Goal: Information Seeking & Learning: Learn about a topic

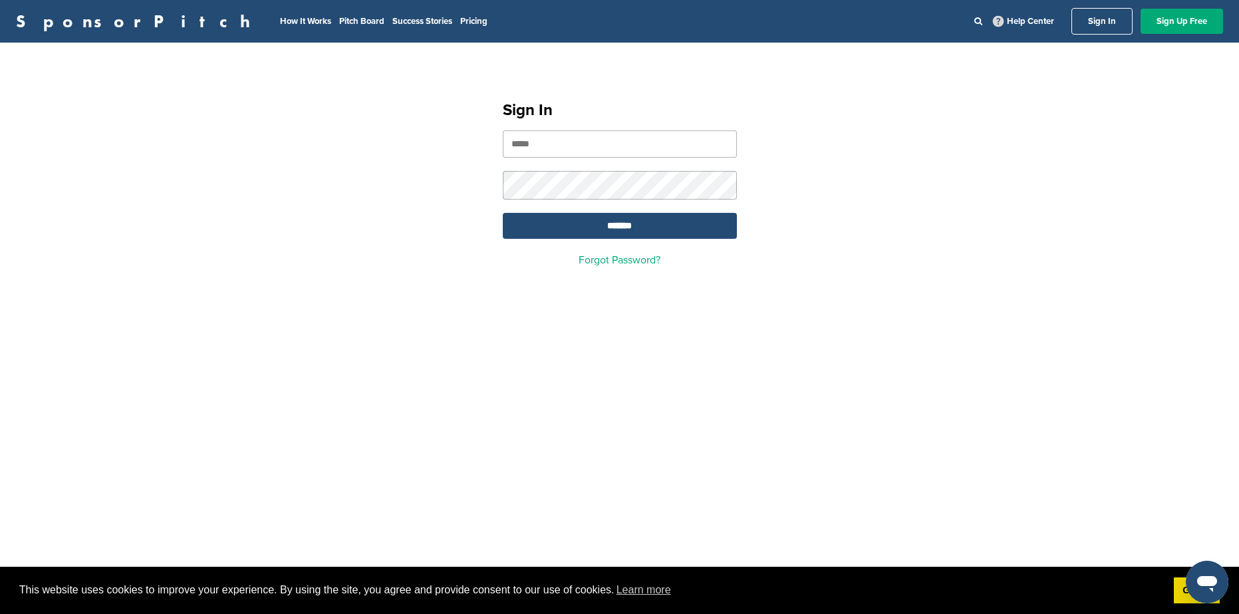
click at [623, 149] on input "email" at bounding box center [620, 143] width 234 height 27
type input "**********"
click at [503, 213] on input "*******" at bounding box center [620, 226] width 234 height 26
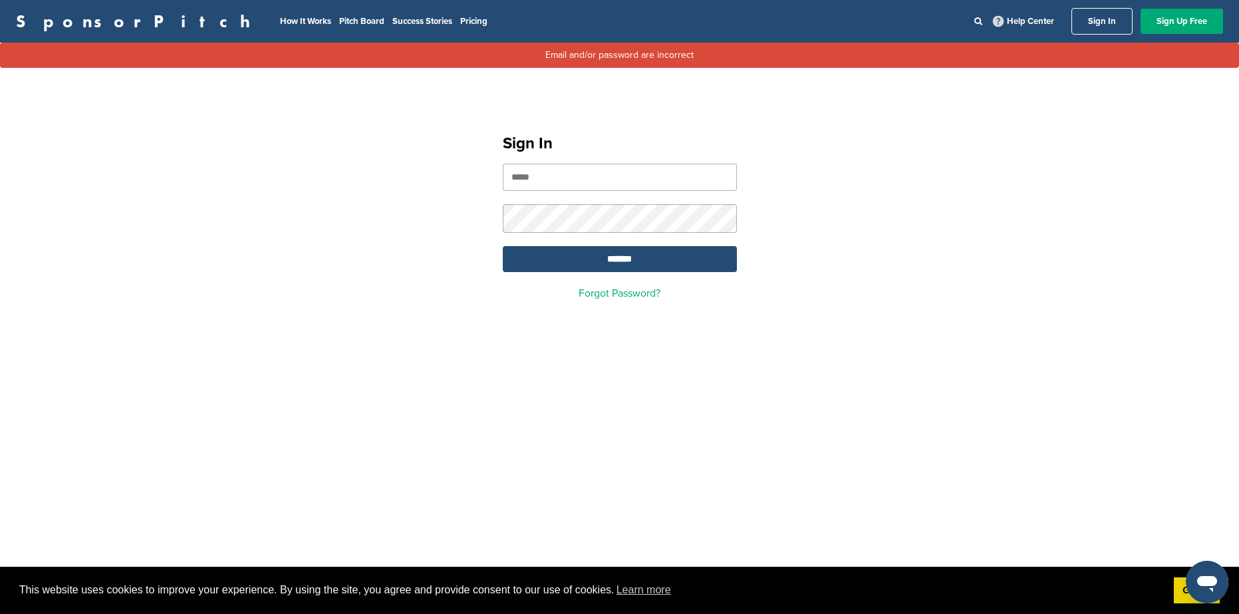
click at [567, 178] on input "email" at bounding box center [620, 177] width 234 height 27
type input "**********"
click at [503, 246] on input "*******" at bounding box center [620, 259] width 234 height 26
click at [547, 184] on input "email" at bounding box center [620, 177] width 234 height 27
type input "**********"
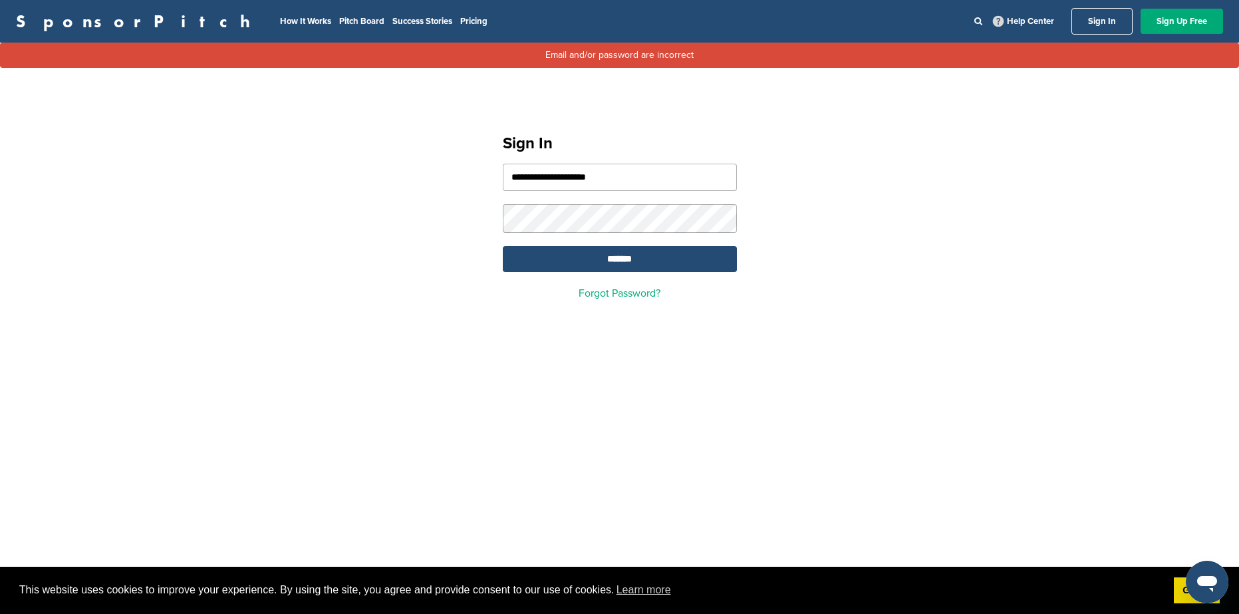
click at [503, 246] on input "*******" at bounding box center [620, 259] width 234 height 26
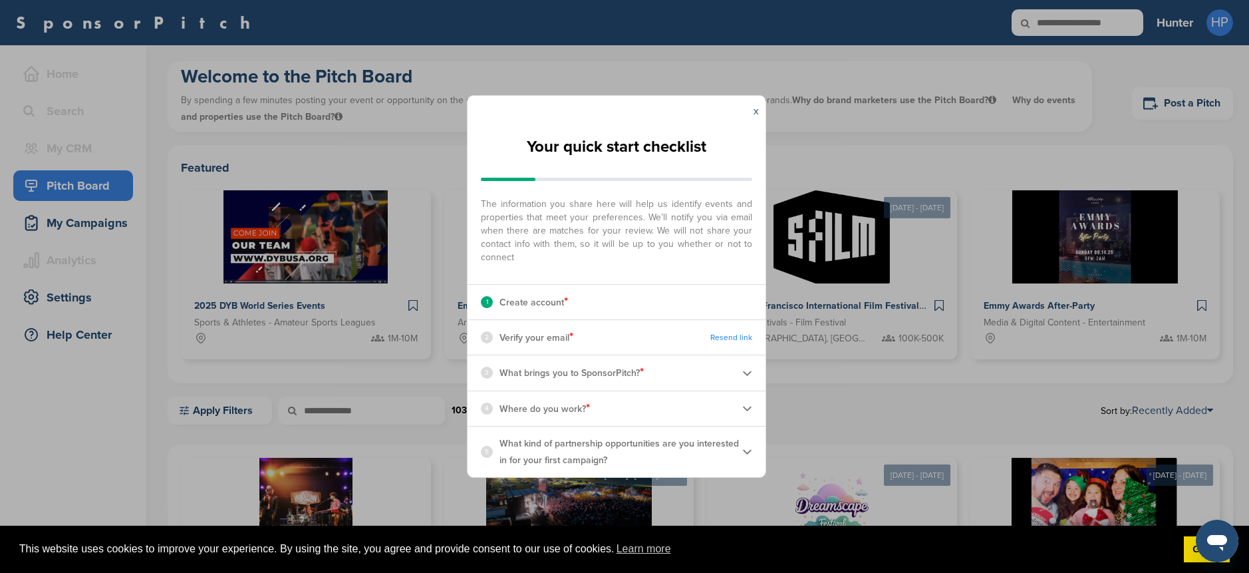
click at [753, 108] on link "x" at bounding box center [755, 110] width 5 height 13
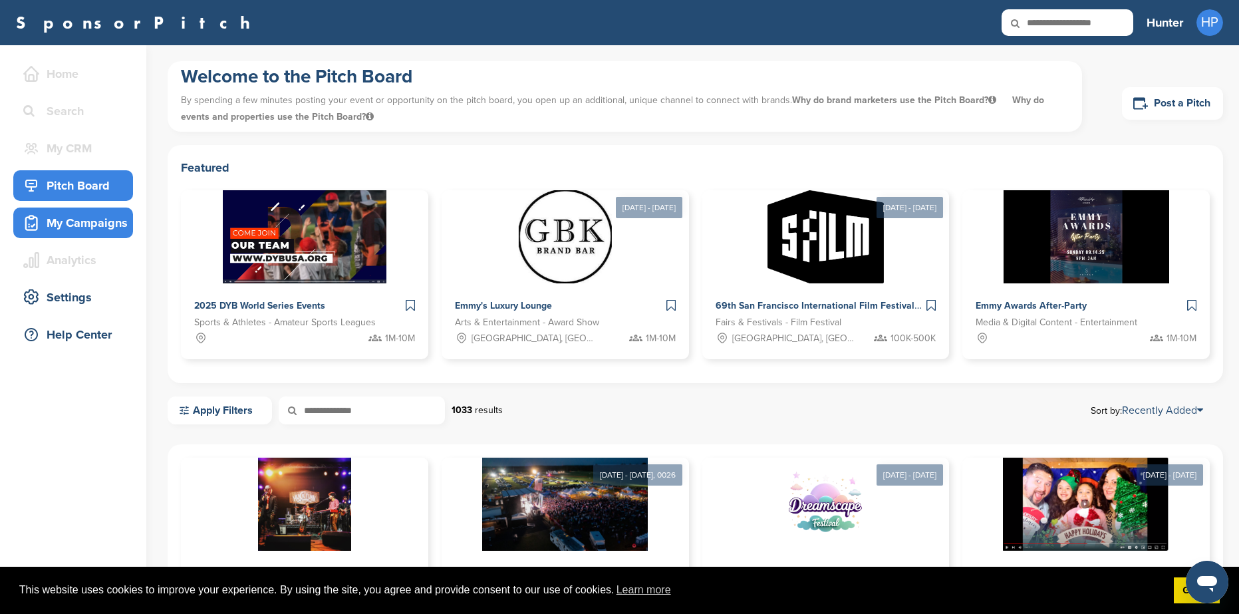
click at [96, 228] on div "My Campaigns" at bounding box center [76, 223] width 113 height 24
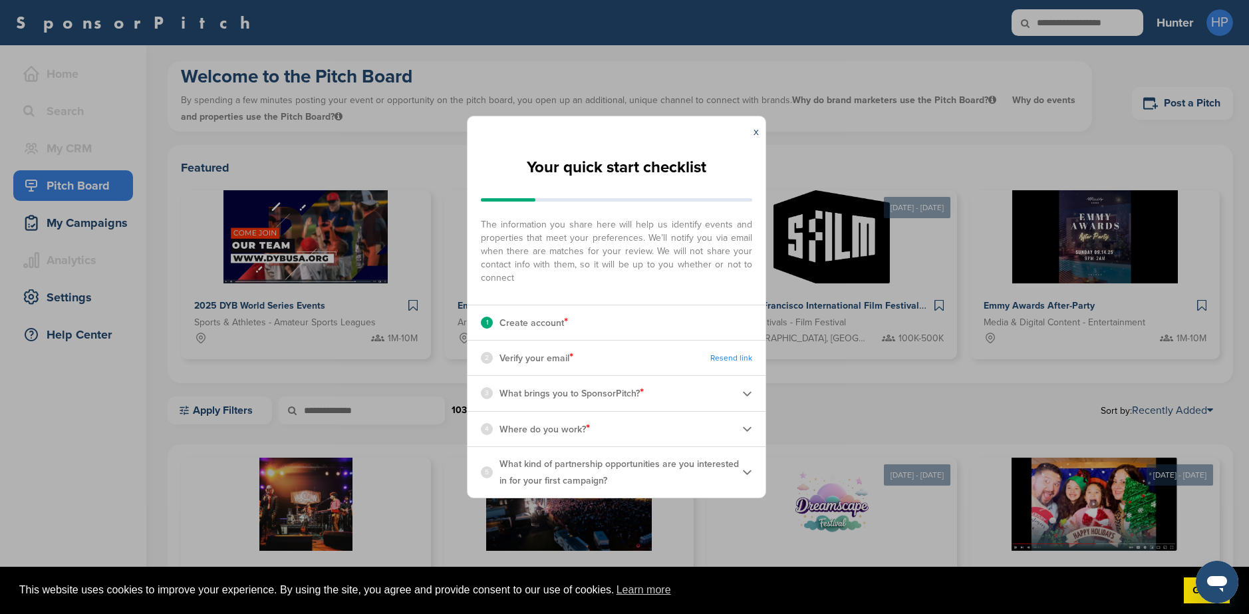
click at [753, 129] on div "x" at bounding box center [756, 131] width 19 height 31
click at [753, 133] on link "x" at bounding box center [755, 131] width 5 height 13
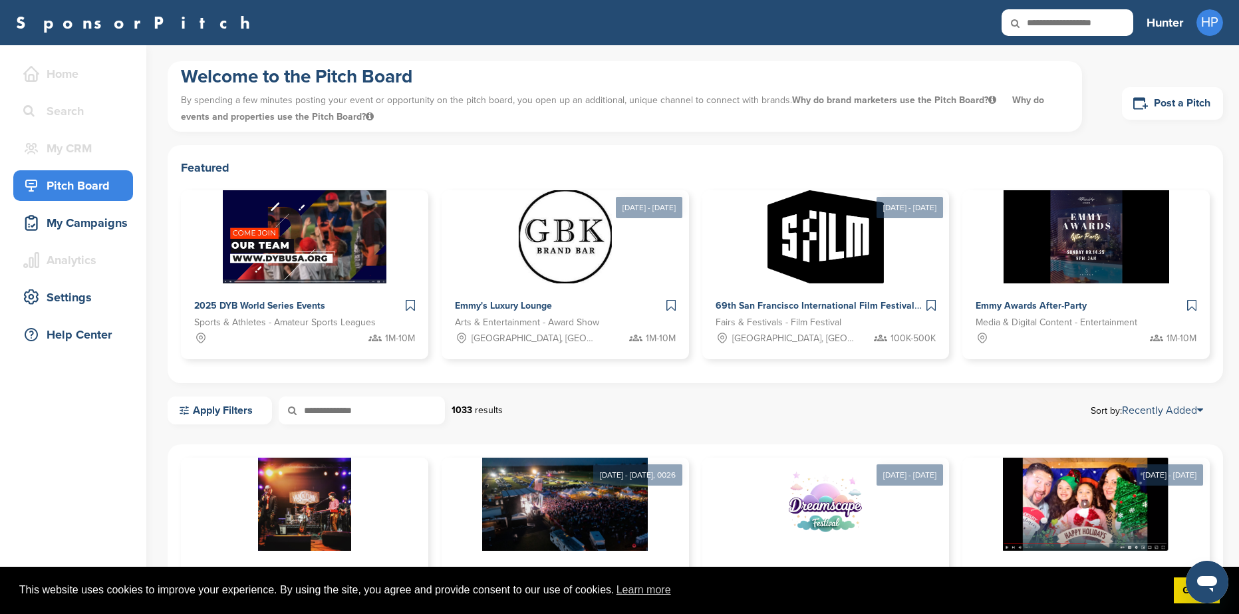
click at [1047, 11] on input "text" at bounding box center [1067, 22] width 132 height 27
type input "*******"
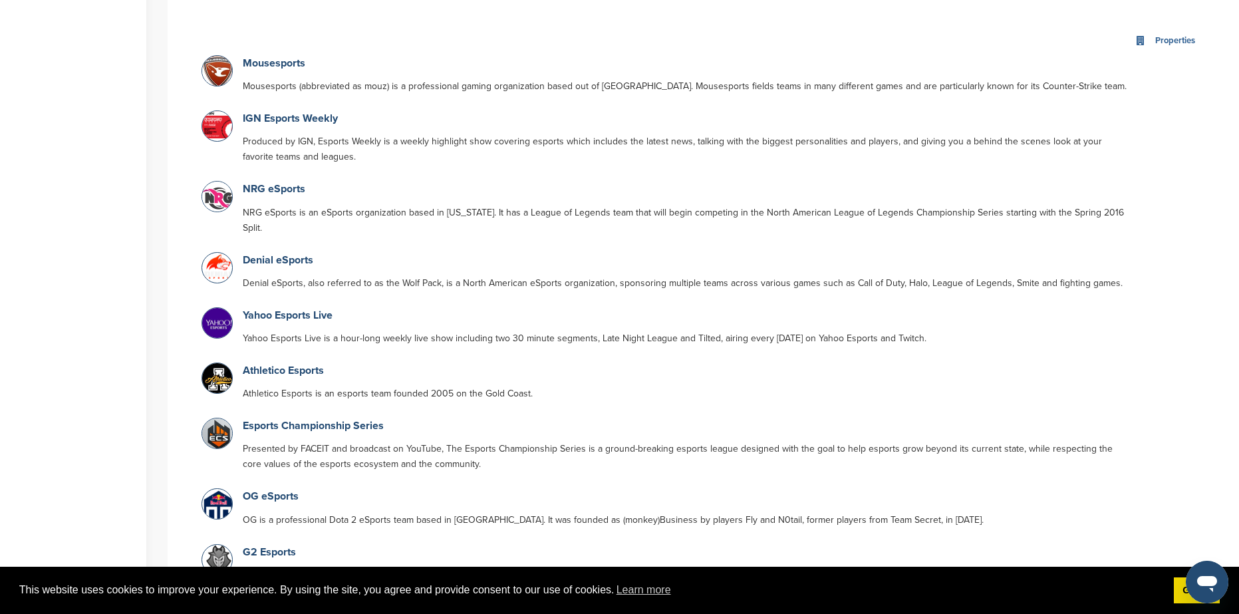
scroll to position [665, 0]
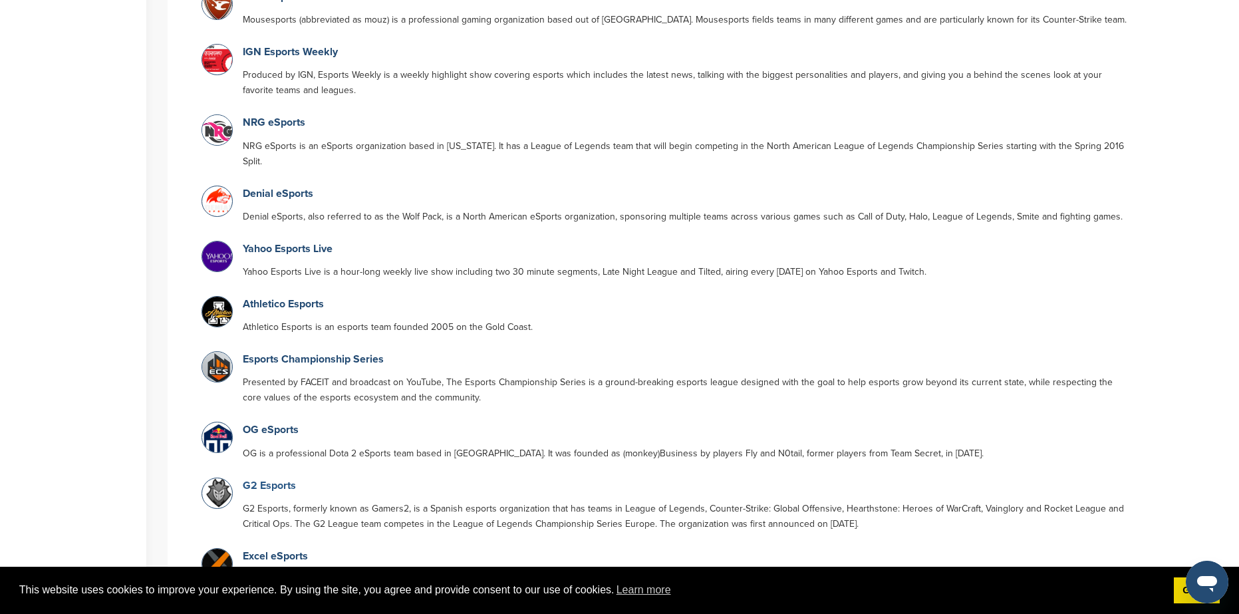
click at [277, 479] on link "G2 Esports" at bounding box center [269, 485] width 53 height 13
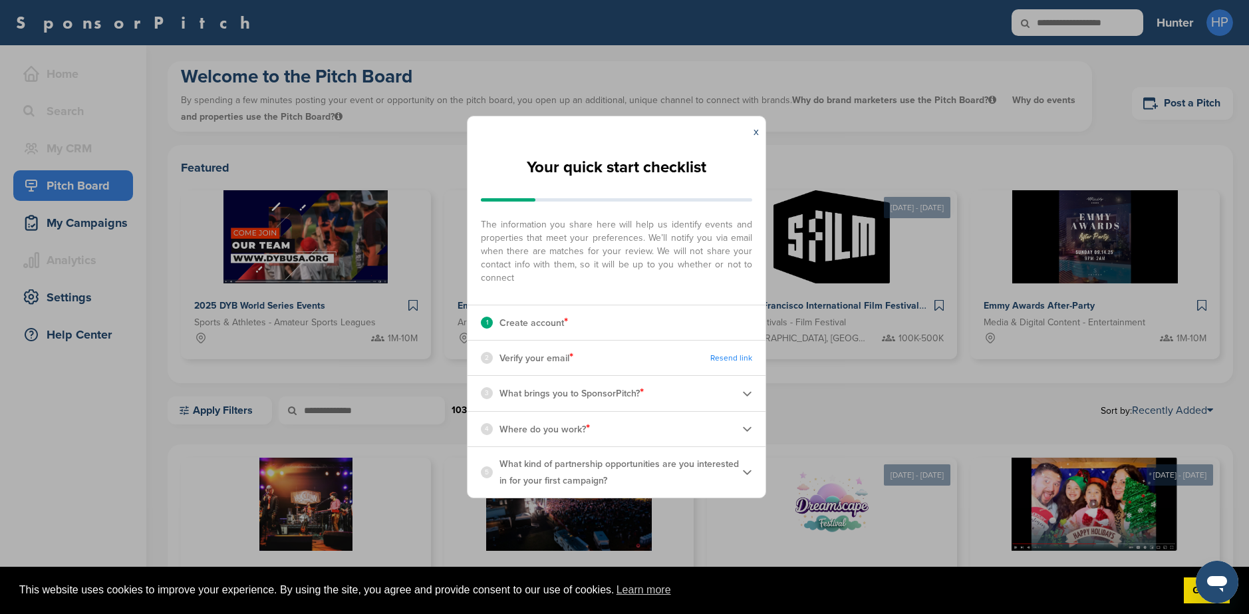
click at [759, 128] on div "x" at bounding box center [756, 131] width 19 height 31
click at [755, 134] on link "x" at bounding box center [755, 131] width 5 height 13
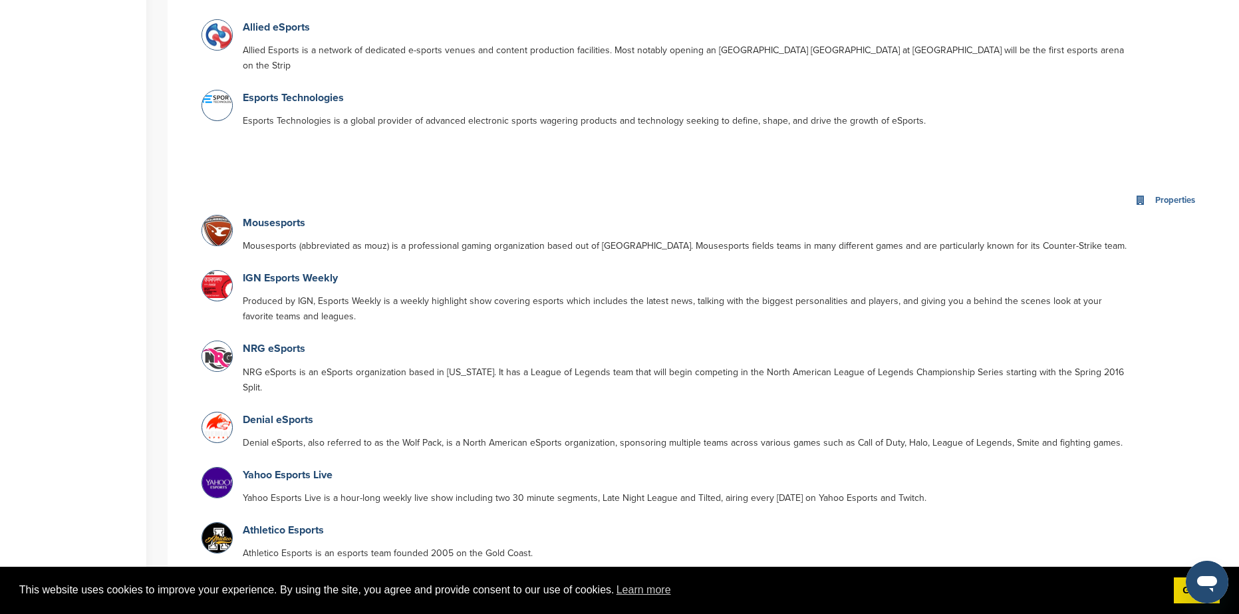
scroll to position [505, 0]
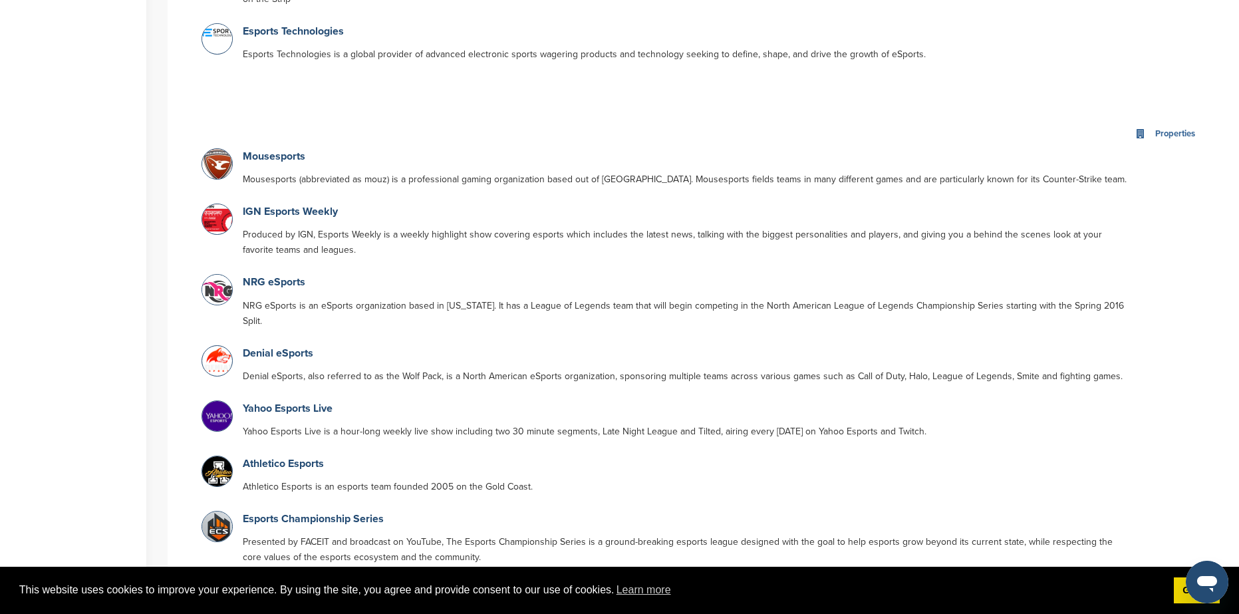
click at [266, 275] on link "NRG eSports" at bounding box center [274, 281] width 63 height 13
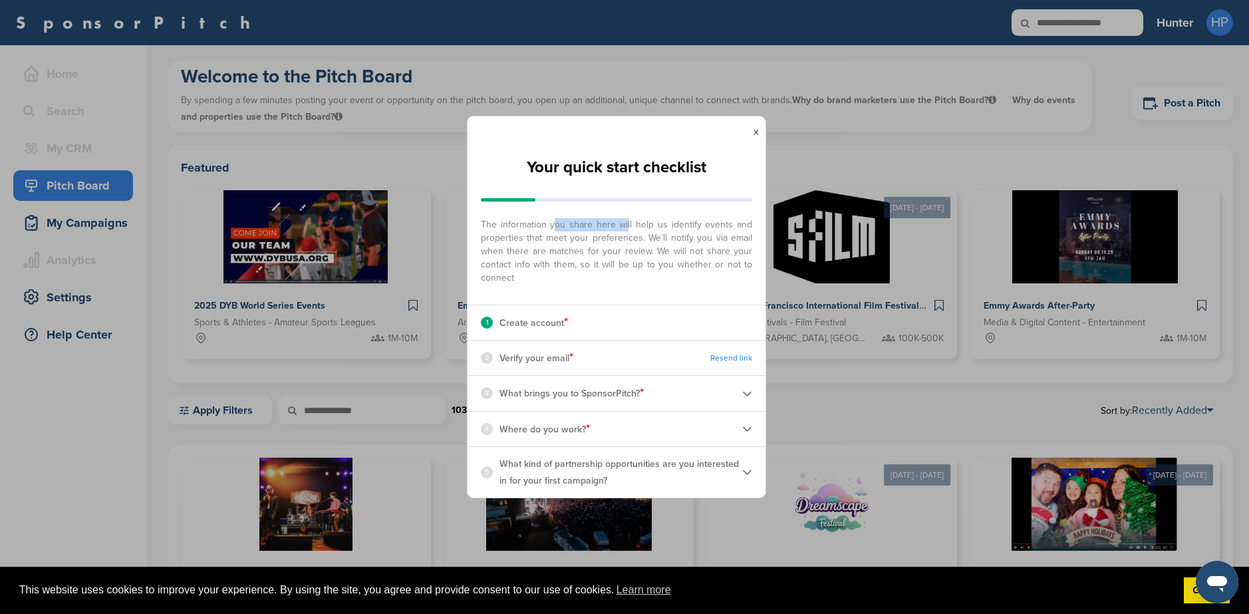
drag, startPoint x: 551, startPoint y: 219, endPoint x: 624, endPoint y: 221, distance: 73.2
click at [624, 221] on span "The information you share here will help us identify events and properties that…" at bounding box center [616, 247] width 271 height 73
click at [620, 247] on span "The information you share here will help us identify events and properties that…" at bounding box center [616, 247] width 271 height 73
click at [478, 357] on div "2 Verify your email * Resend link" at bounding box center [616, 357] width 298 height 35
click at [749, 392] on img at bounding box center [747, 393] width 10 height 10
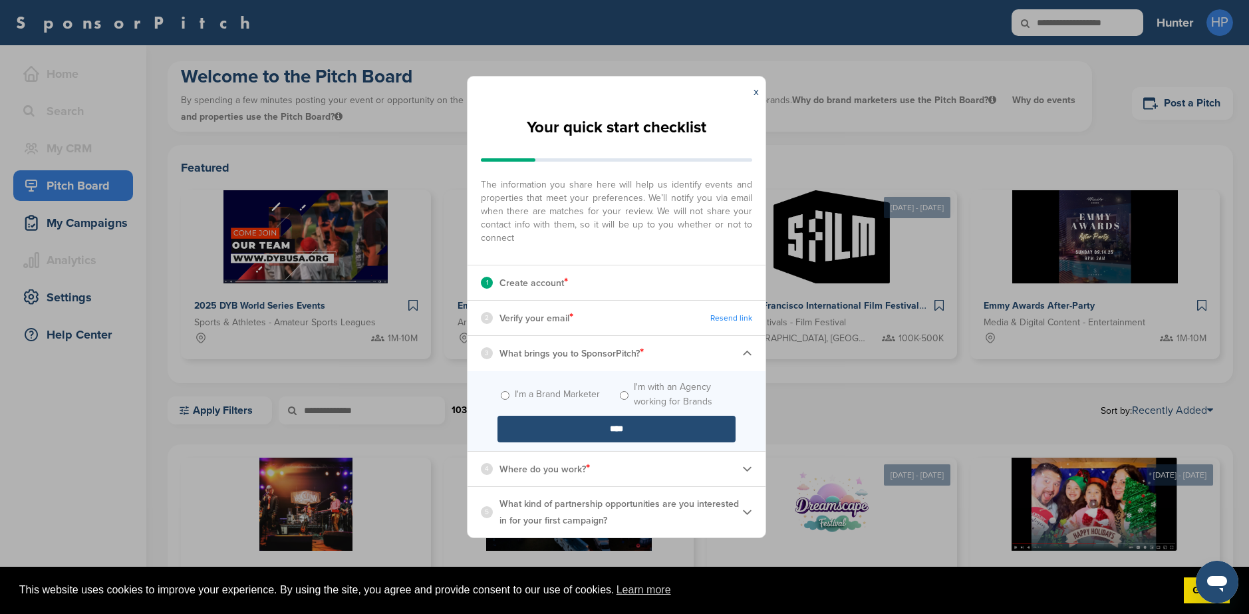
click at [746, 352] on img at bounding box center [747, 353] width 10 height 10
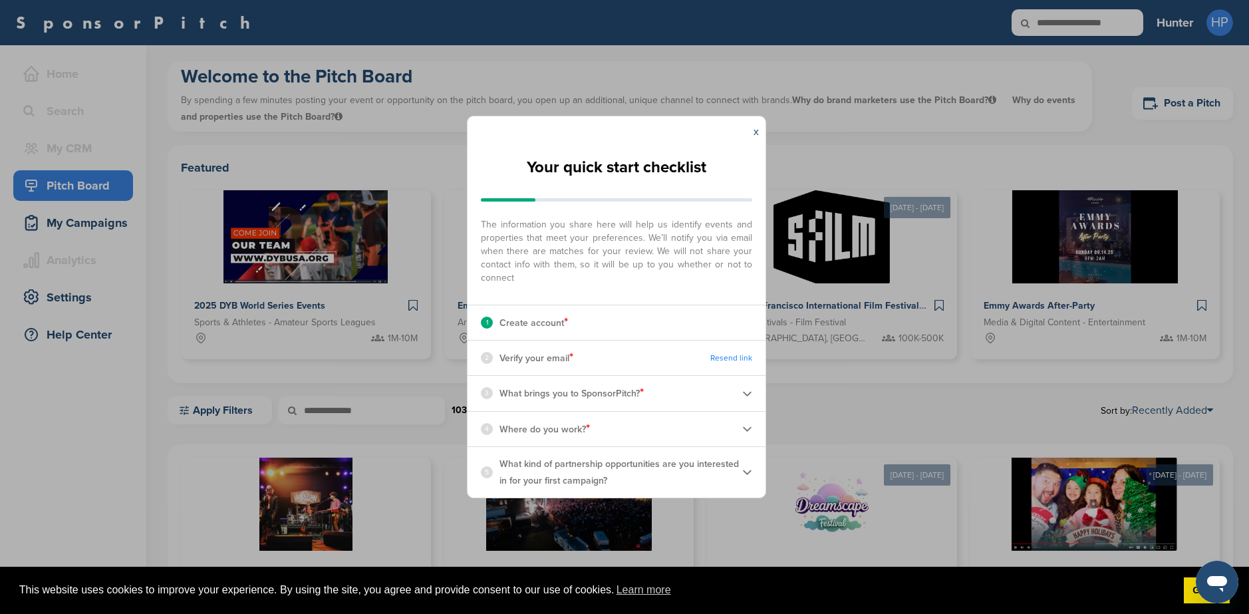
click at [743, 429] on img at bounding box center [747, 429] width 10 height 10
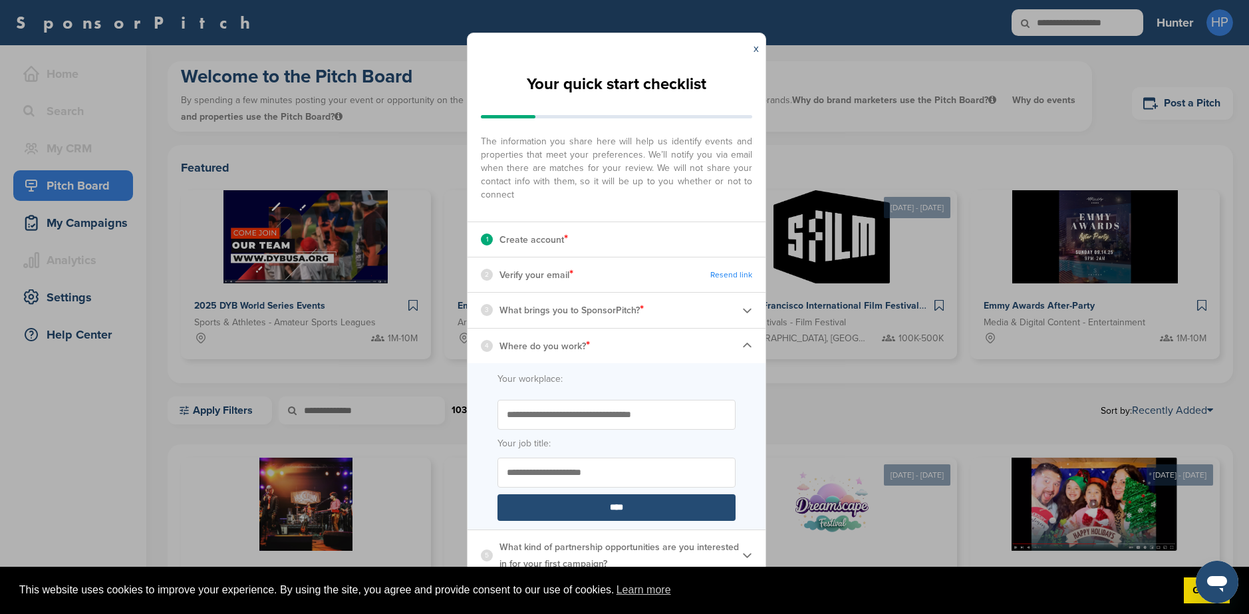
click at [529, 377] on label "Your workplace:" at bounding box center [616, 379] width 238 height 15
click at [0, 0] on input "Your workplace:" at bounding box center [0, 0] width 0 height 0
click at [542, 412] on input "Start typing the name of your workplace. Don’t see your organization in the dro…" at bounding box center [616, 415] width 238 height 30
click at [748, 346] on img at bounding box center [747, 345] width 10 height 10
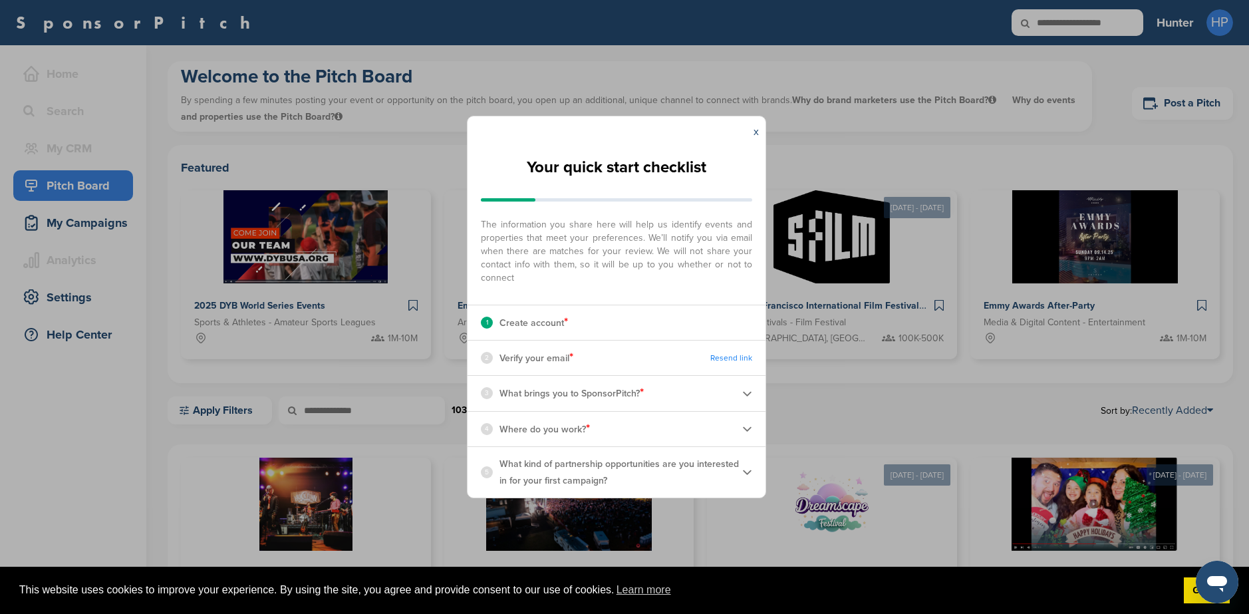
click at [748, 422] on div "4 Where do you work? *" at bounding box center [616, 429] width 298 height 35
click at [747, 431] on img at bounding box center [747, 429] width 10 height 10
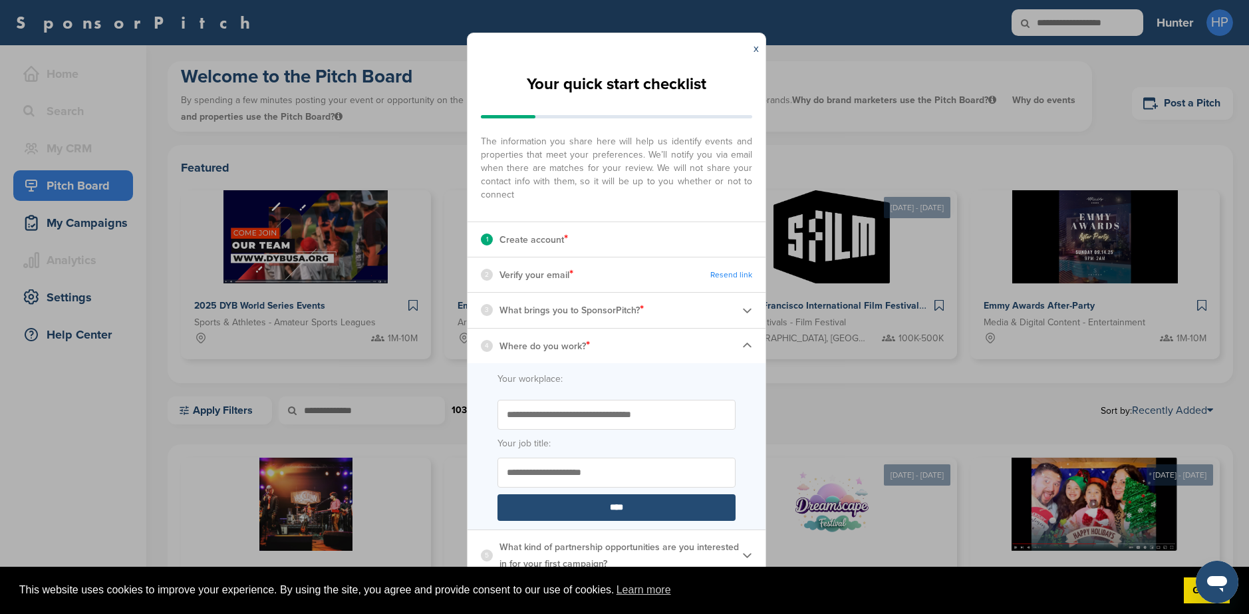
click at [537, 376] on label "Your workplace:" at bounding box center [616, 379] width 238 height 15
click at [0, 0] on input "Your workplace:" at bounding box center [0, 0] width 0 height 0
click at [538, 399] on form "Your workplace: Start typing the name of your workplace. Don’t see your organiz…" at bounding box center [616, 446] width 298 height 166
click at [538, 413] on input "Start typing the name of your workplace. Don’t see your organization in the dro…" at bounding box center [616, 415] width 238 height 30
type input "**********"
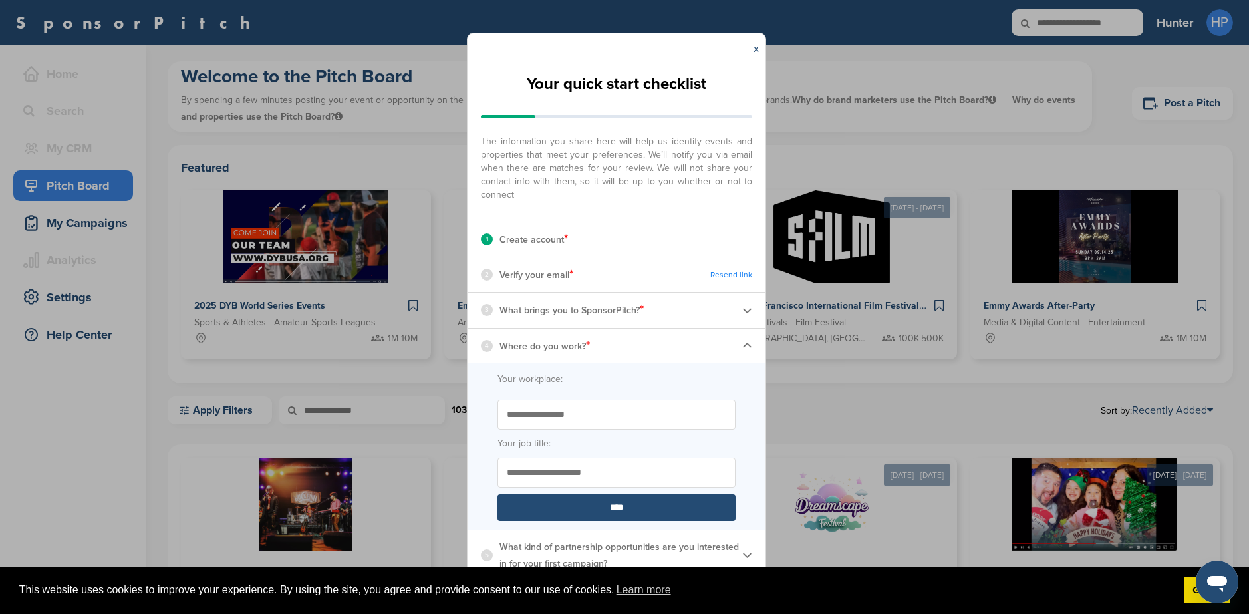
click at [561, 473] on input "Your job title:" at bounding box center [616, 472] width 238 height 30
type input "**********"
click at [748, 342] on img at bounding box center [747, 345] width 10 height 10
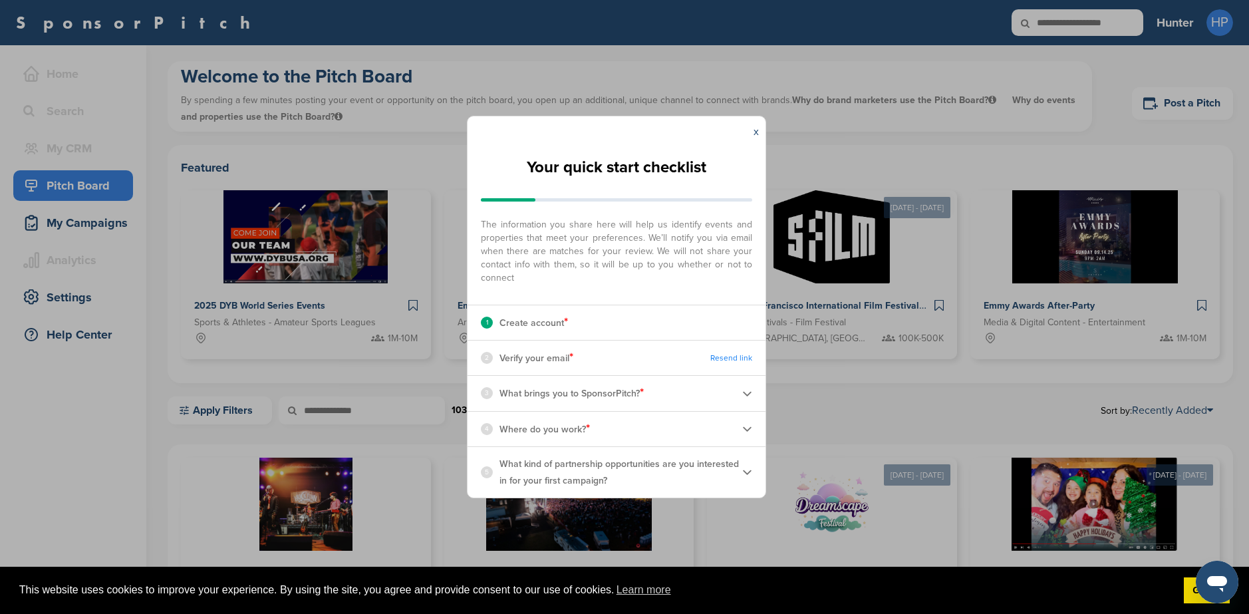
click at [747, 473] on img at bounding box center [747, 472] width 10 height 10
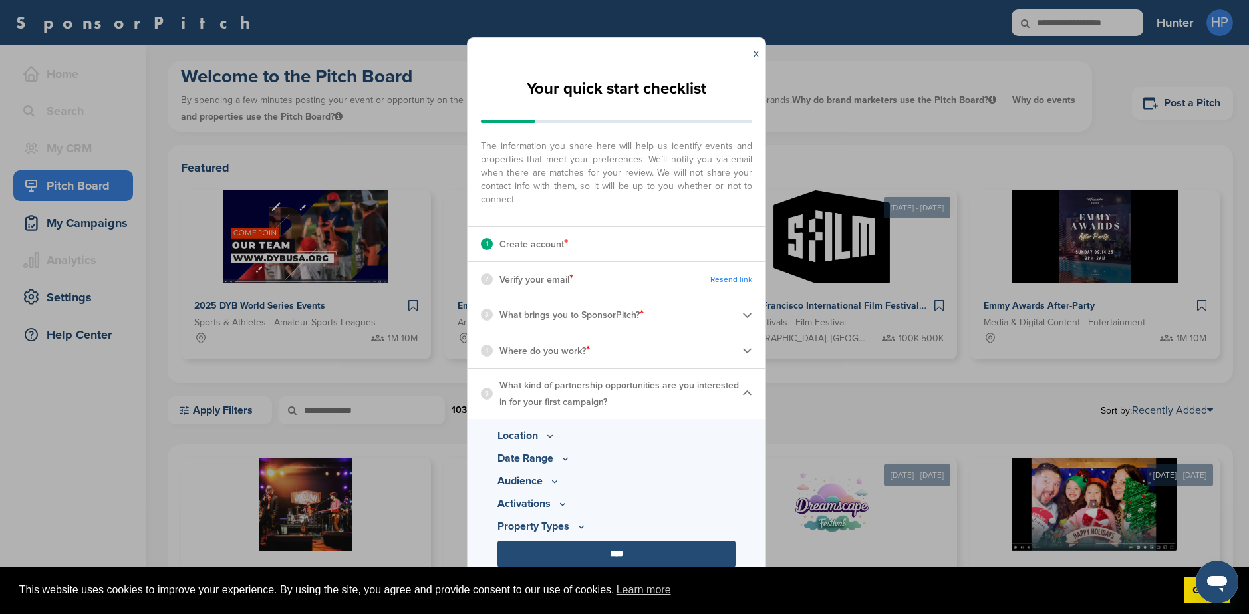
click at [741, 392] on p "What kind of partnership opportunities are you interested in for your first cam…" at bounding box center [620, 393] width 243 height 33
click at [749, 390] on img at bounding box center [747, 393] width 10 height 10
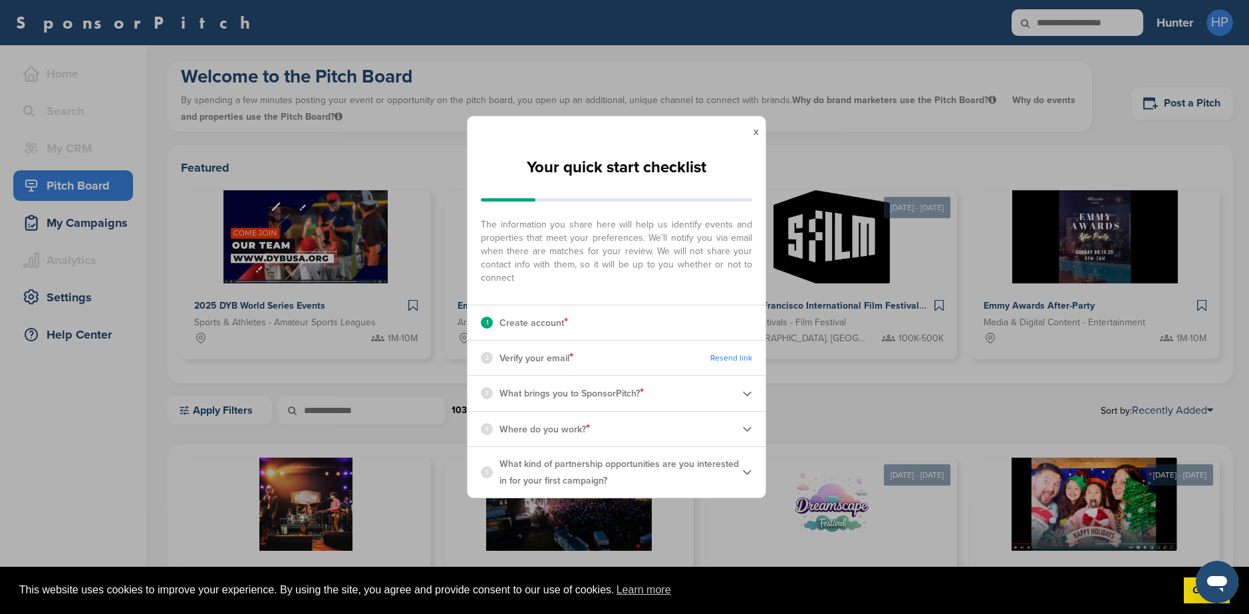
click at [756, 128] on link "x" at bounding box center [755, 131] width 5 height 13
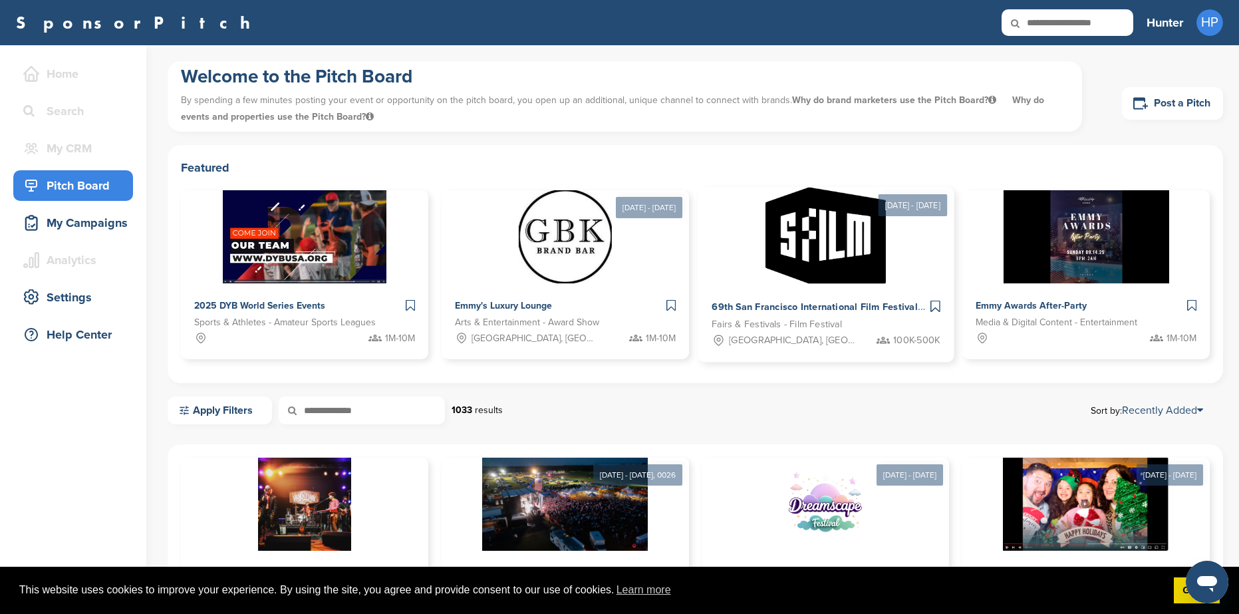
click at [793, 229] on img at bounding box center [825, 236] width 120 height 96
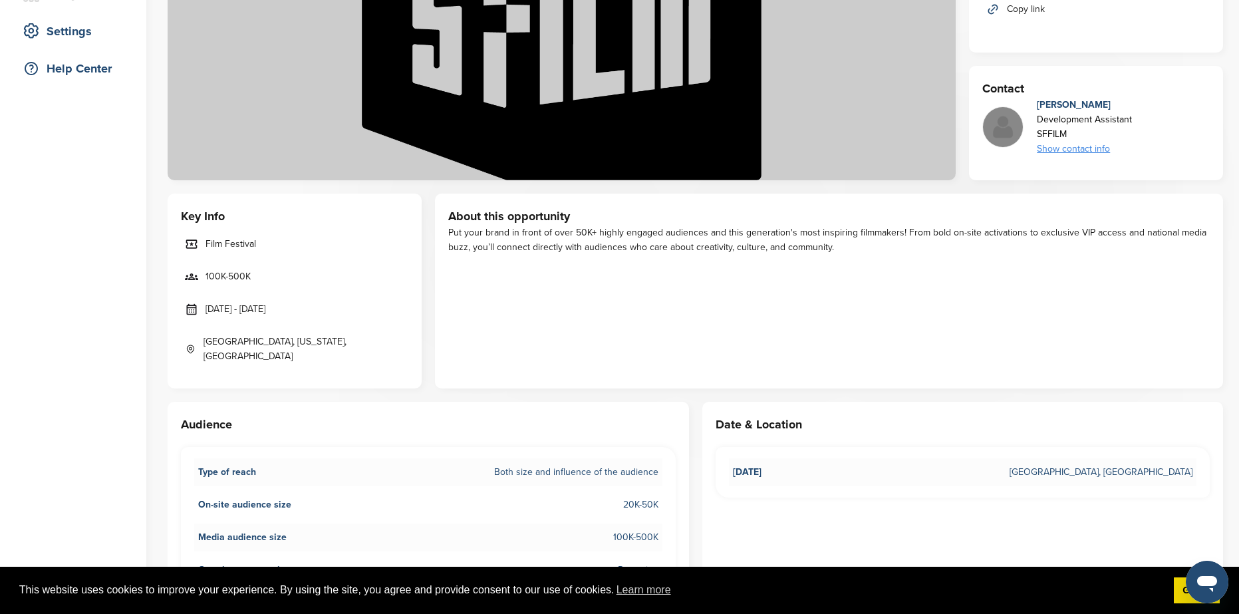
scroll to position [332, 0]
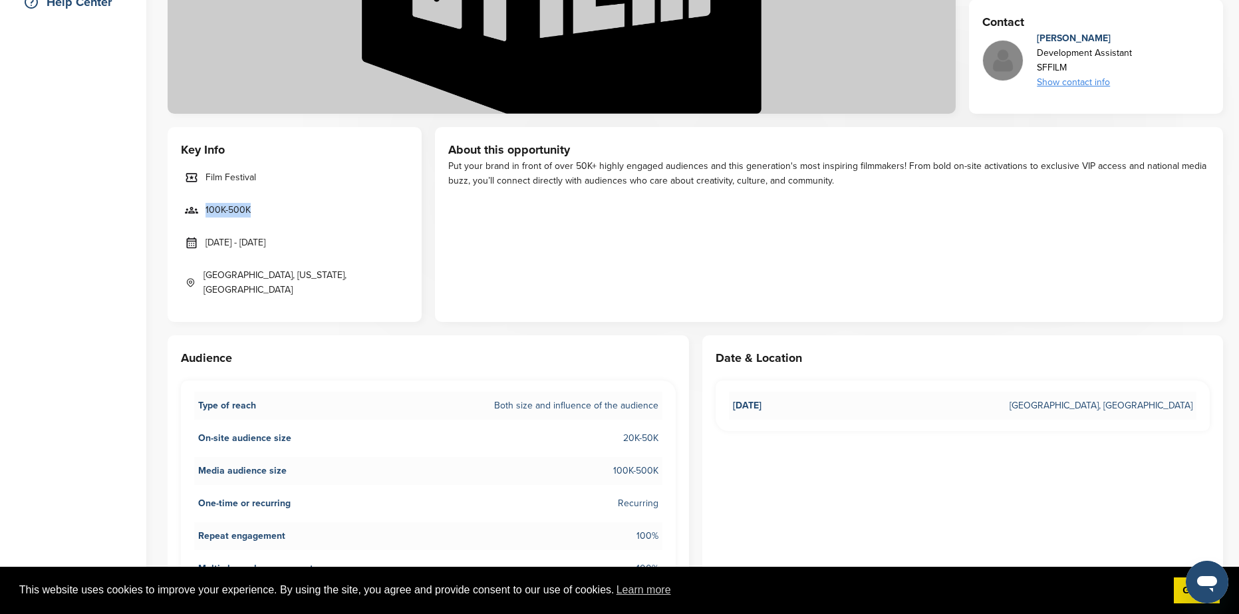
drag, startPoint x: 202, startPoint y: 206, endPoint x: 310, endPoint y: 205, distance: 107.7
click at [310, 205] on link "100K-500K" at bounding box center [294, 210] width 227 height 28
click at [588, 223] on div "About this opportunity Put your brand in front of over 50K+ highly engaged audi…" at bounding box center [829, 224] width 788 height 195
drag, startPoint x: 517, startPoint y: 162, endPoint x: 564, endPoint y: 162, distance: 47.2
click at [563, 162] on div "Put your brand in front of over 50K+ highly engaged audiences and this generati…" at bounding box center [828, 173] width 761 height 29
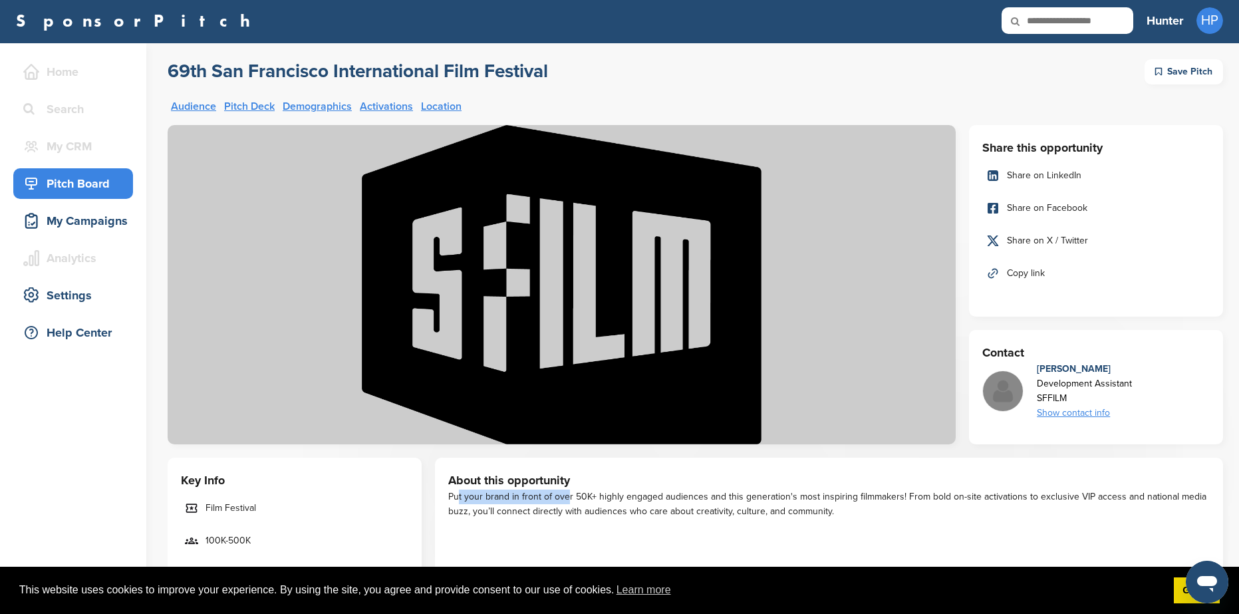
scroll to position [0, 0]
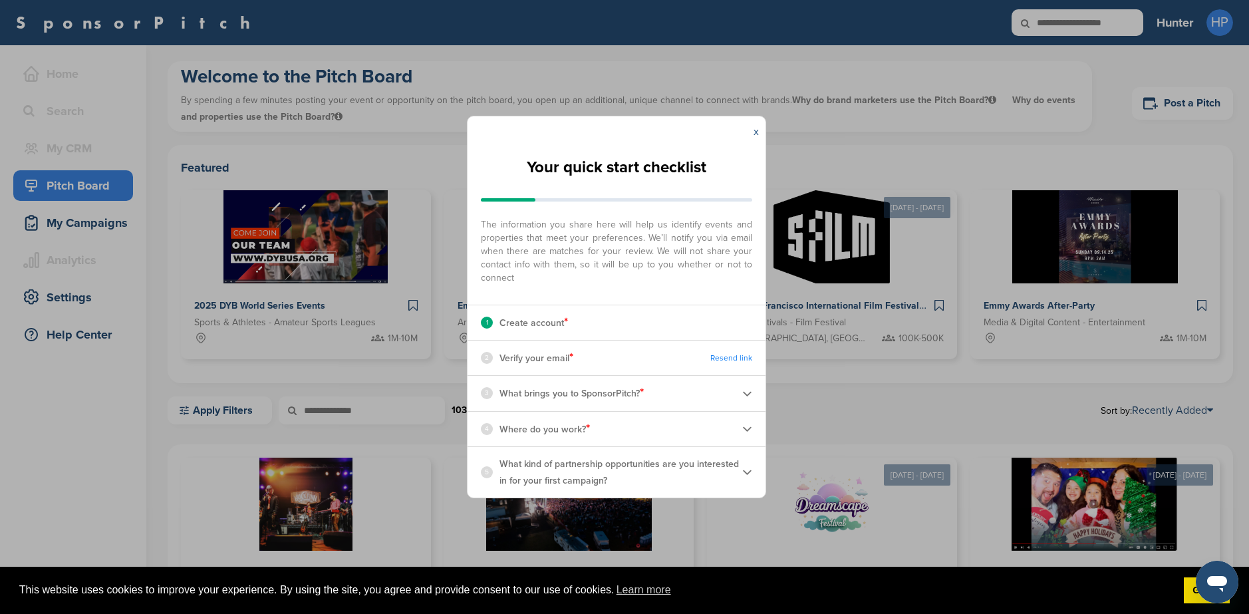
click at [755, 132] on link "x" at bounding box center [755, 131] width 5 height 13
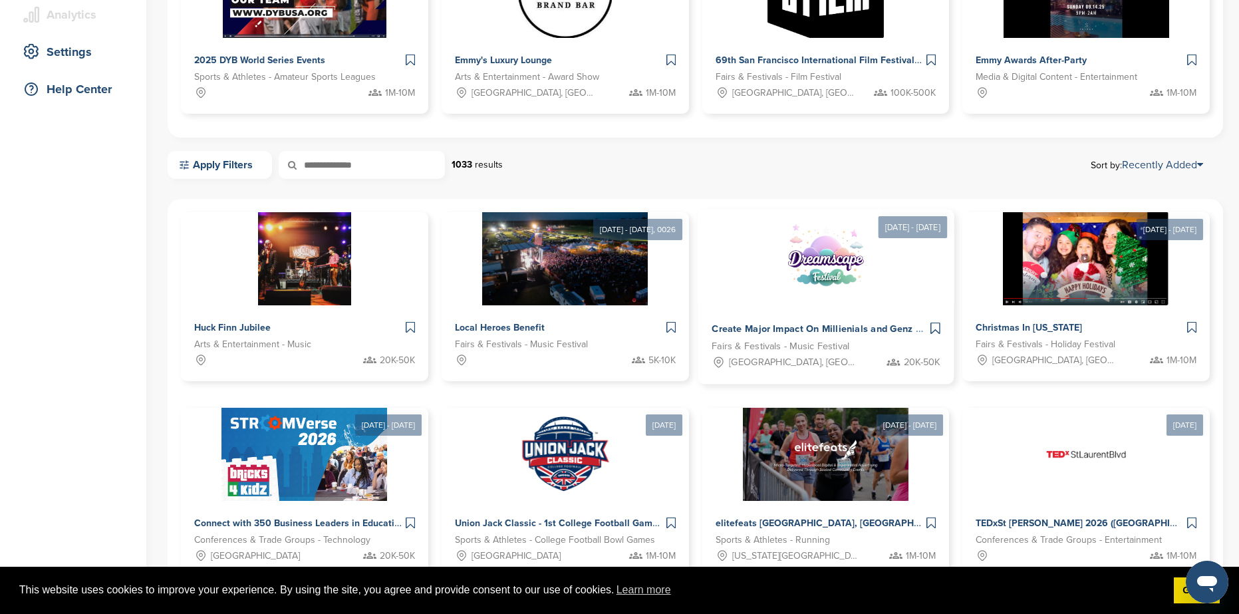
scroll to position [266, 0]
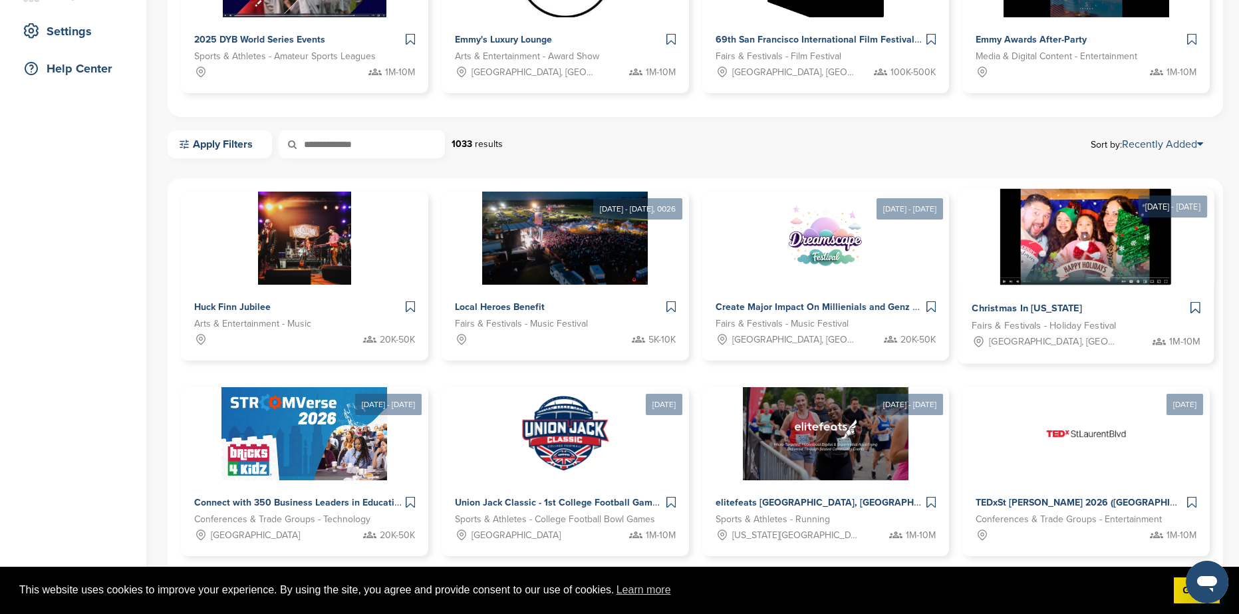
click at [1091, 254] on img at bounding box center [1086, 237] width 172 height 96
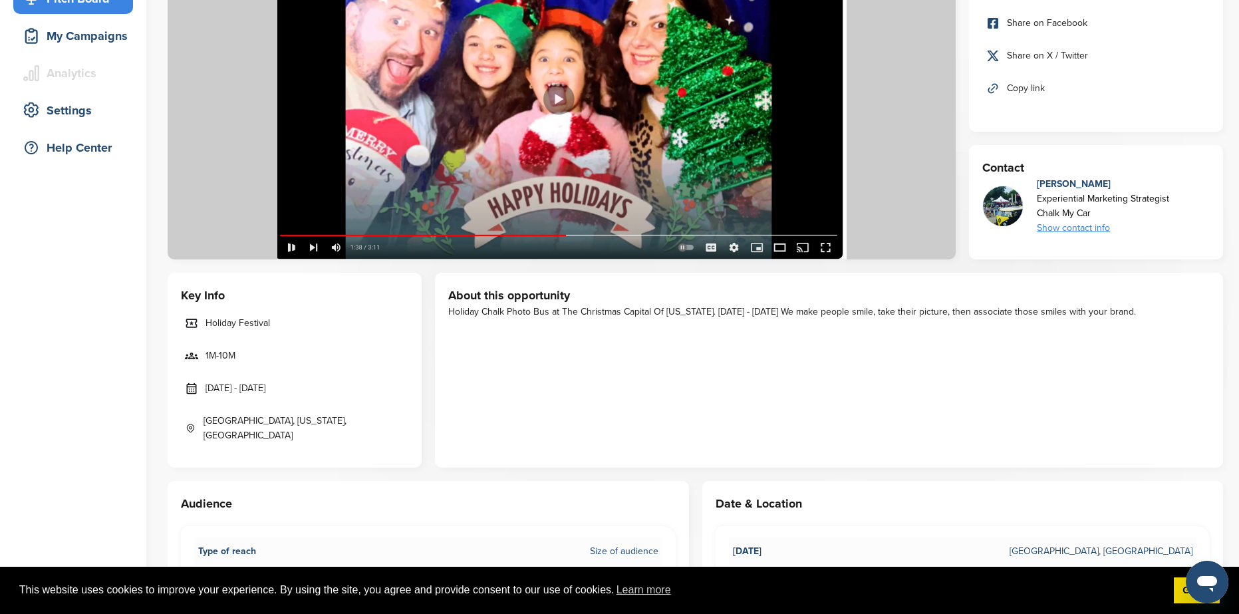
scroll to position [199, 0]
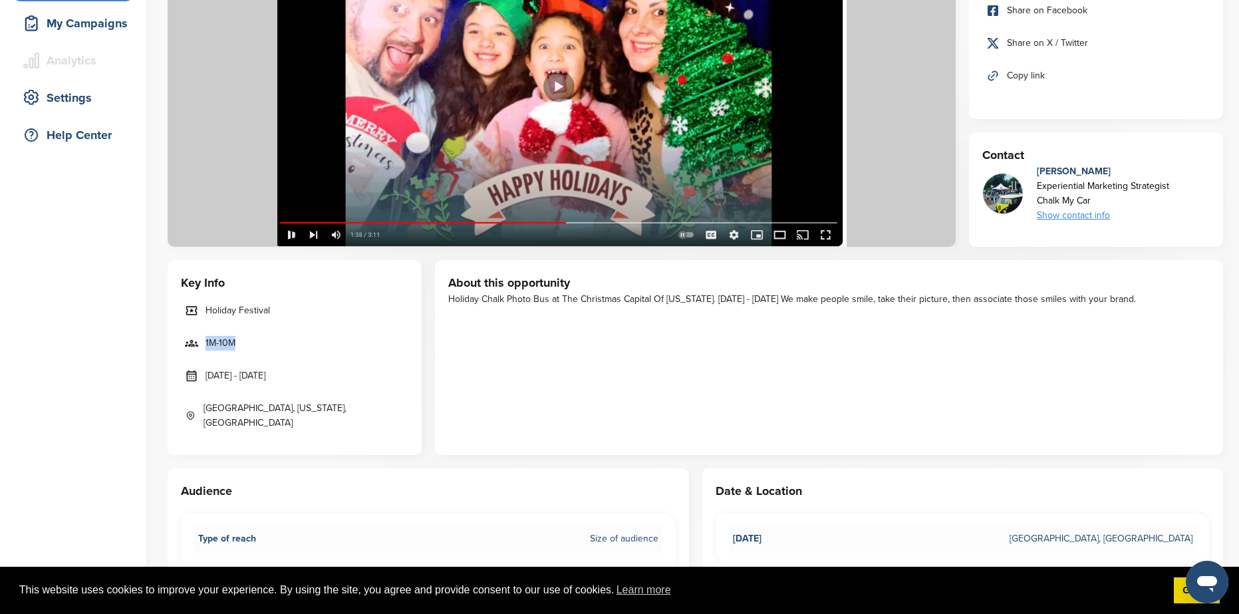
drag, startPoint x: 243, startPoint y: 341, endPoint x: 203, endPoint y: 344, distance: 40.7
click at [203, 344] on link "1M-10M" at bounding box center [294, 343] width 227 height 28
click at [649, 346] on div "About this opportunity Holiday Chalk Photo Bus at The Christmas Capital Of [US_…" at bounding box center [829, 357] width 788 height 195
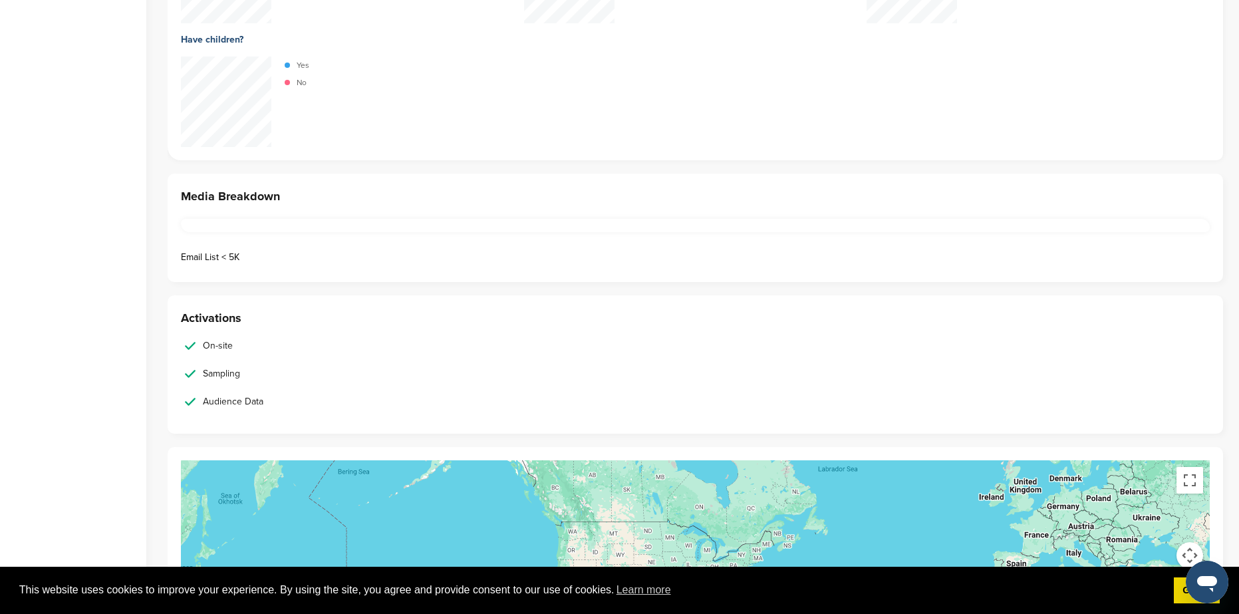
scroll to position [2061, 0]
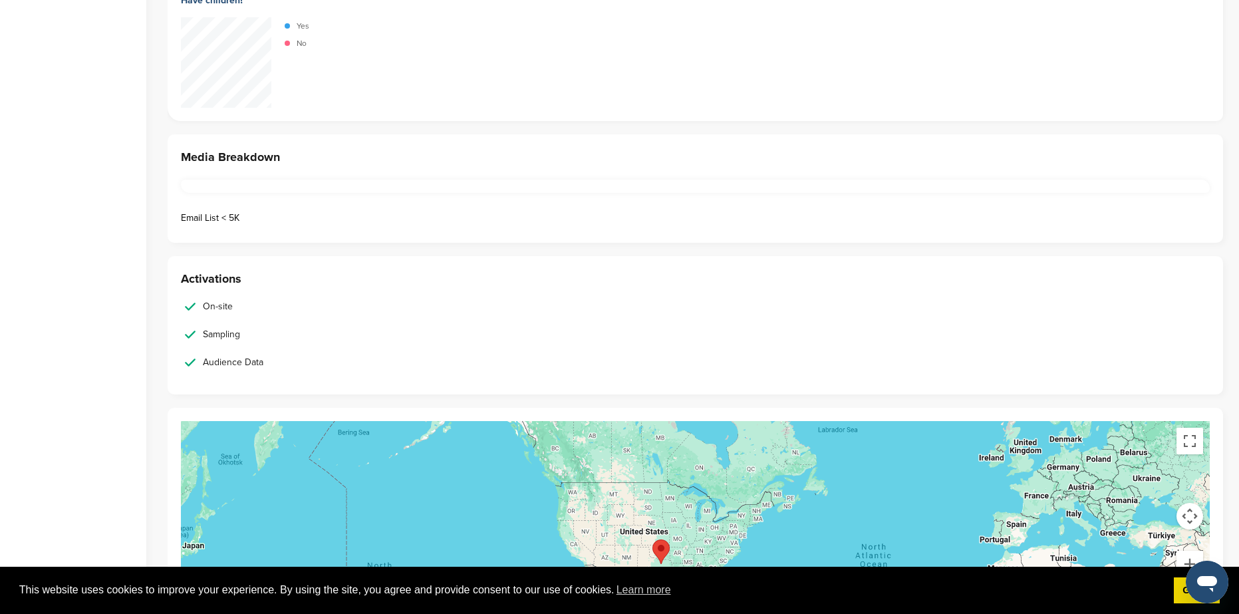
drag, startPoint x: 175, startPoint y: 202, endPoint x: 318, endPoint y: 207, distance: 143.0
click at [318, 207] on div "Media Breakdown Email List < 5K" at bounding box center [695, 188] width 1055 height 108
click at [330, 211] on li "Email List < 5K" at bounding box center [438, 218] width 514 height 14
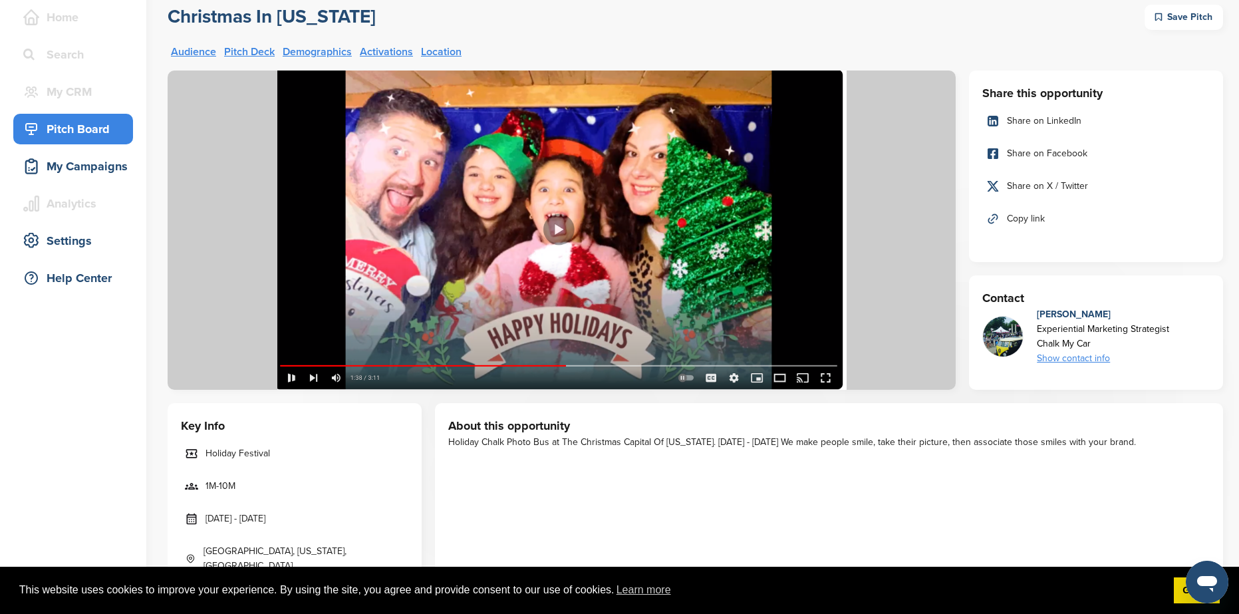
scroll to position [0, 0]
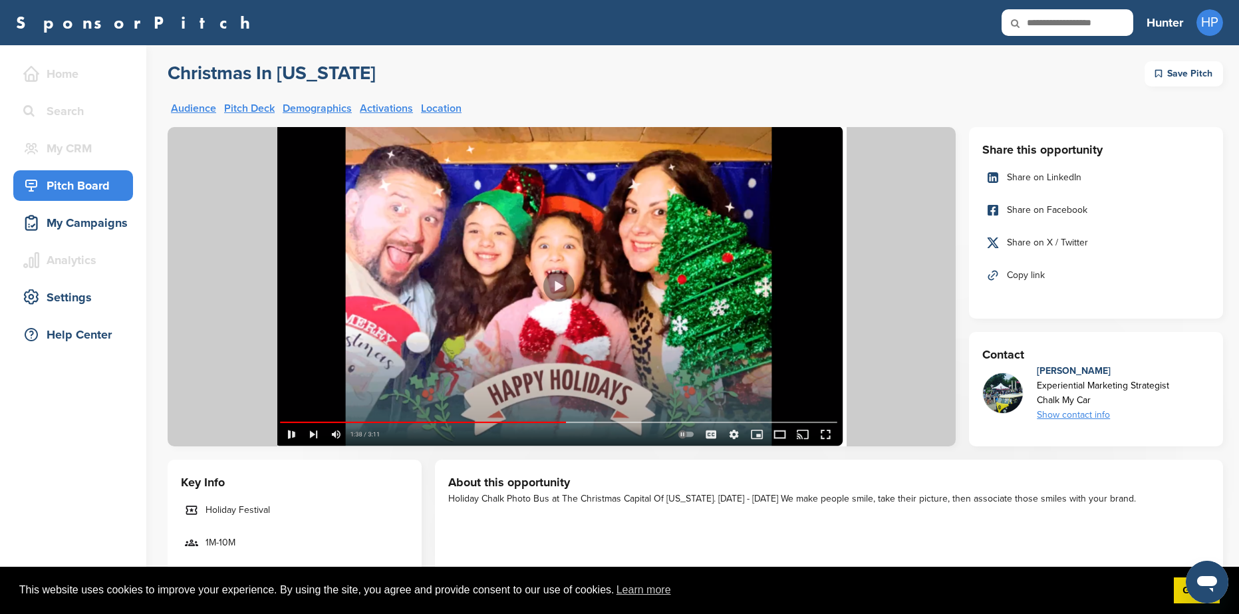
click at [77, 28] on link "SponsorPitch" at bounding box center [137, 22] width 243 height 17
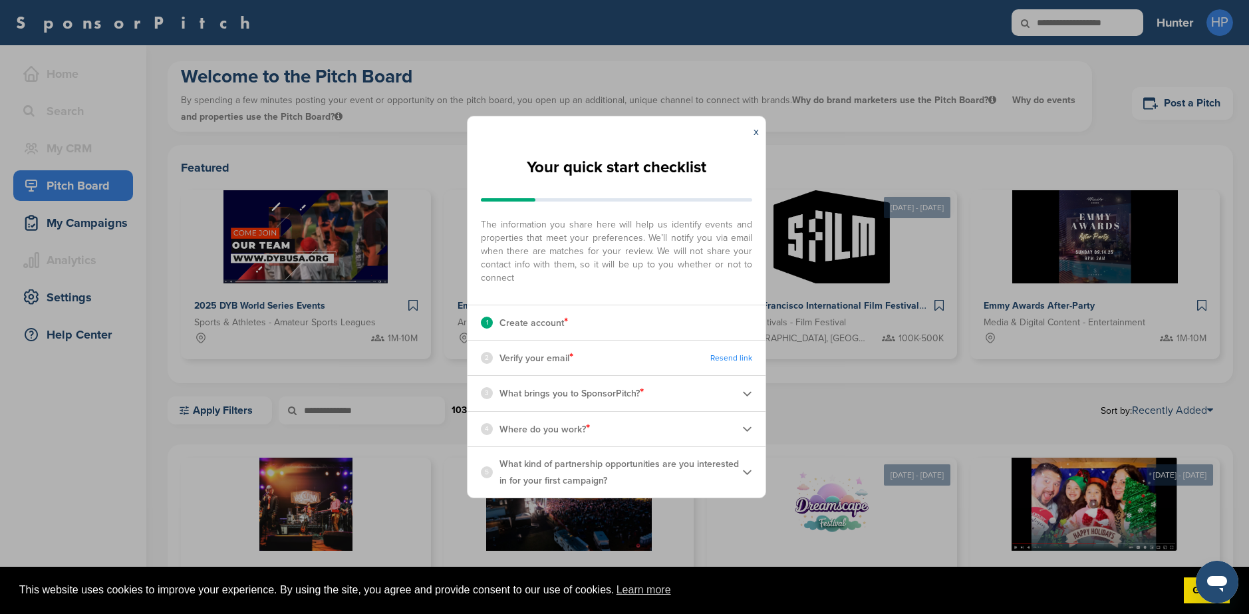
click at [759, 130] on div "x" at bounding box center [756, 131] width 19 height 31
click at [758, 132] on link "x" at bounding box center [755, 131] width 5 height 13
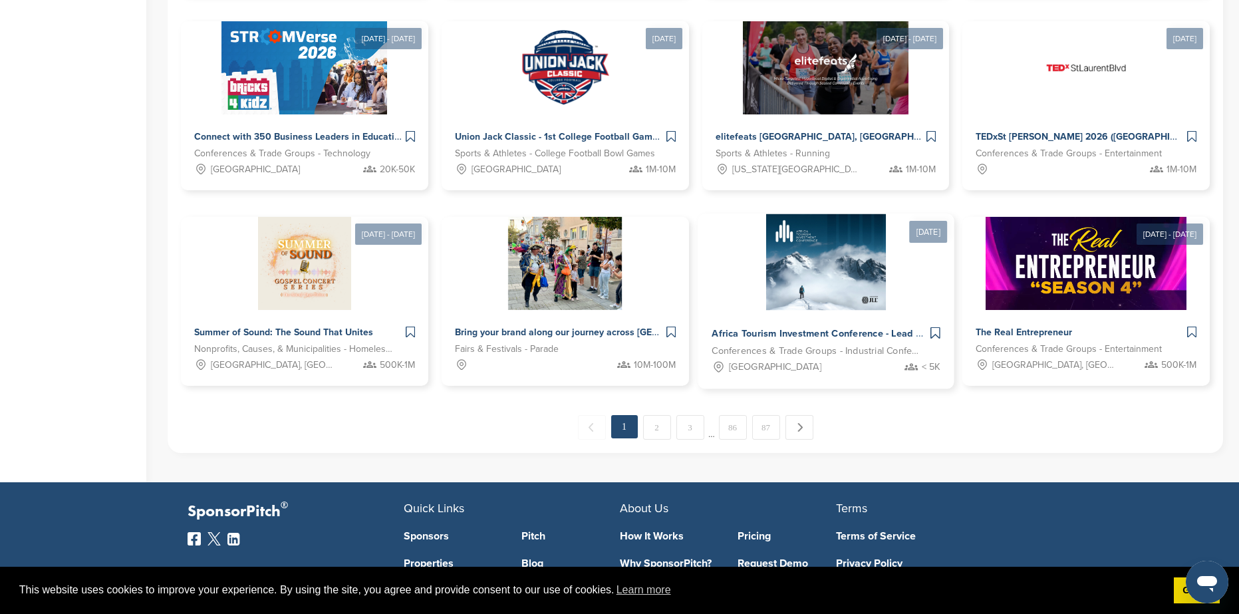
scroll to position [606, 0]
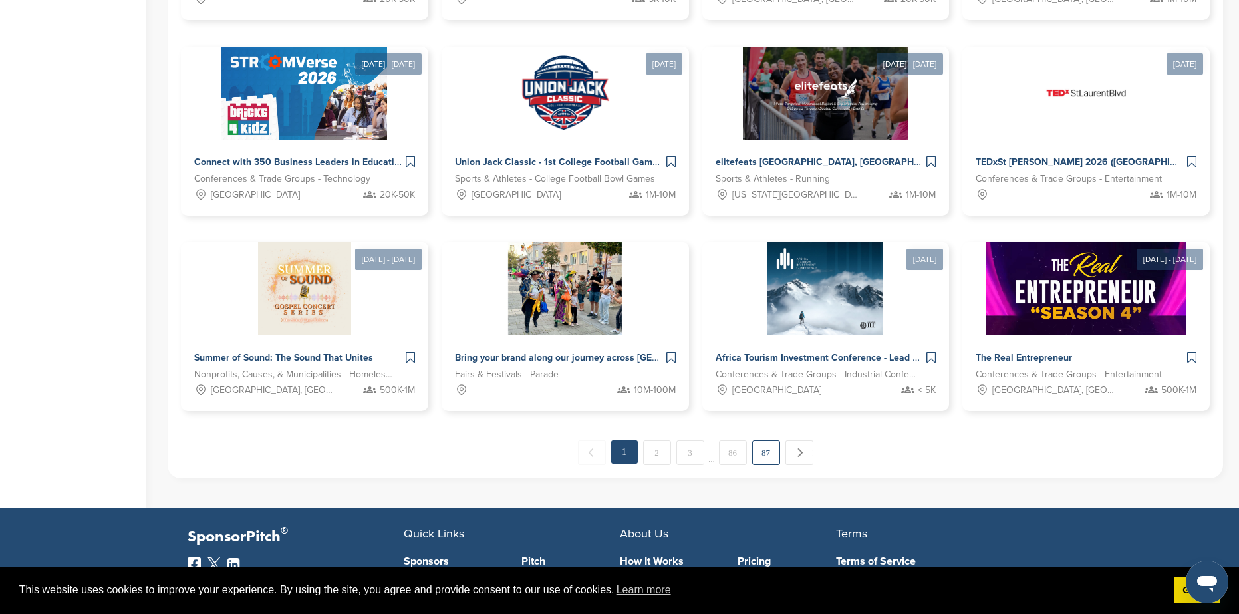
click at [761, 456] on link "87" at bounding box center [766, 452] width 28 height 25
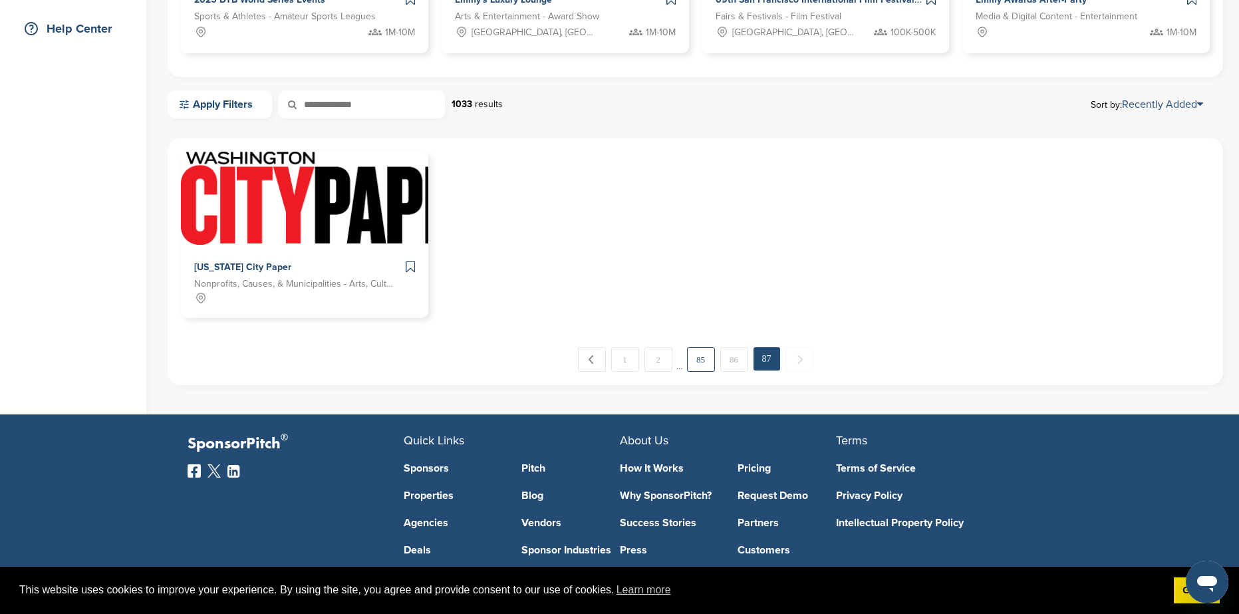
click at [696, 366] on link "85" at bounding box center [701, 359] width 28 height 25
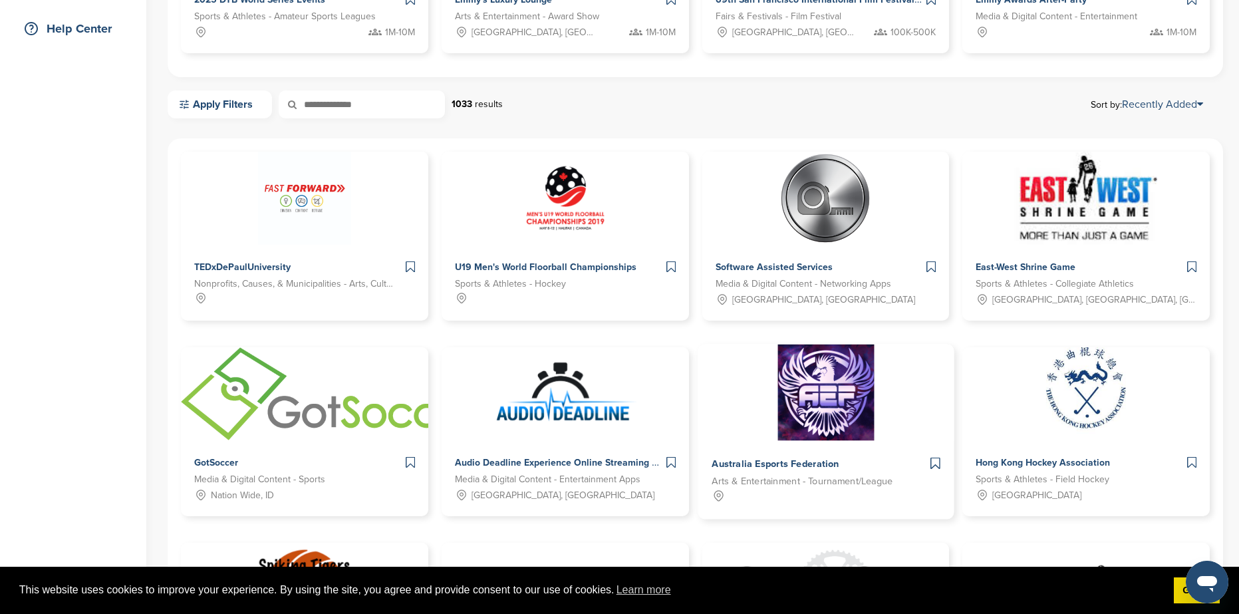
click at [817, 416] on img at bounding box center [825, 392] width 96 height 96
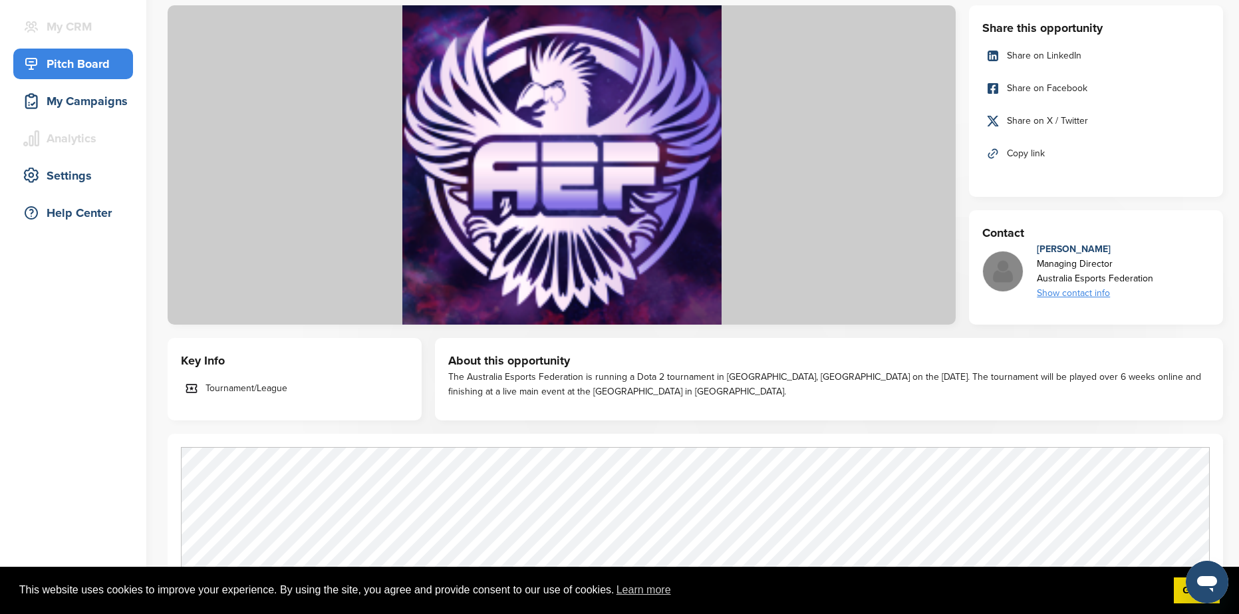
scroll to position [133, 0]
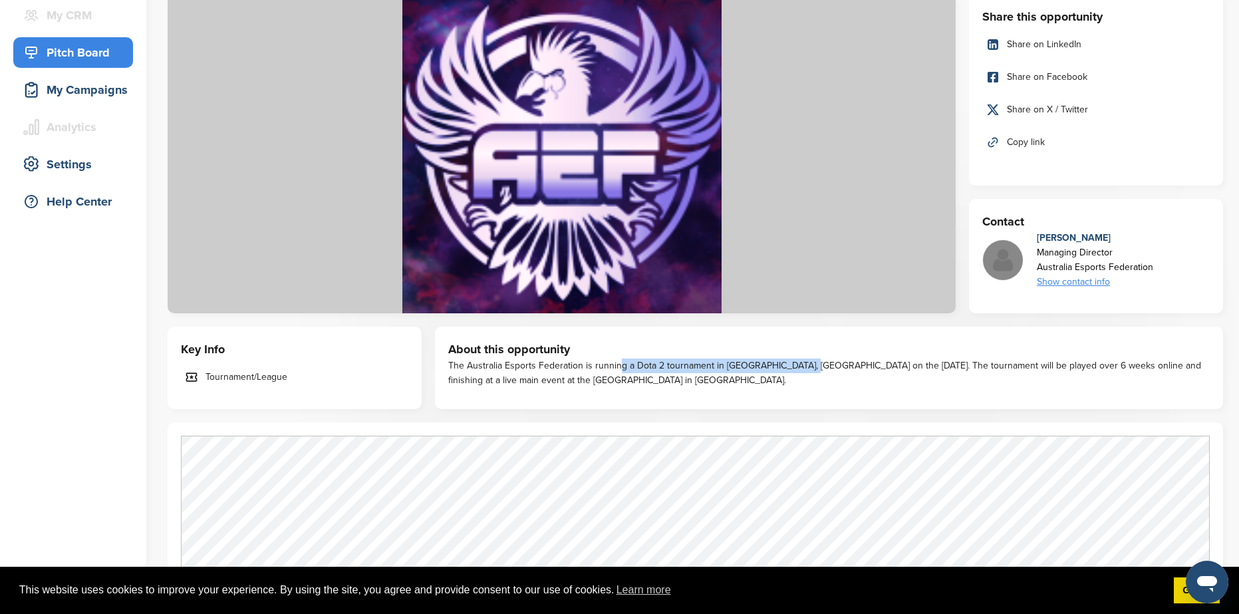
drag, startPoint x: 621, startPoint y: 365, endPoint x: 816, endPoint y: 368, distance: 194.9
click at [798, 368] on div "The Australia Esports Federation is running a Dota 2 tournament in [GEOGRAPHIC_…" at bounding box center [828, 372] width 761 height 29
click at [816, 368] on div "The Australia Esports Federation is running a Dota 2 tournament in [GEOGRAPHIC_…" at bounding box center [828, 372] width 761 height 29
drag, startPoint x: 896, startPoint y: 366, endPoint x: 930, endPoint y: 366, distance: 33.9
click at [930, 366] on div "The Australia Esports Federation is running a Dota 2 tournament in Sydney, Aust…" at bounding box center [828, 372] width 761 height 29
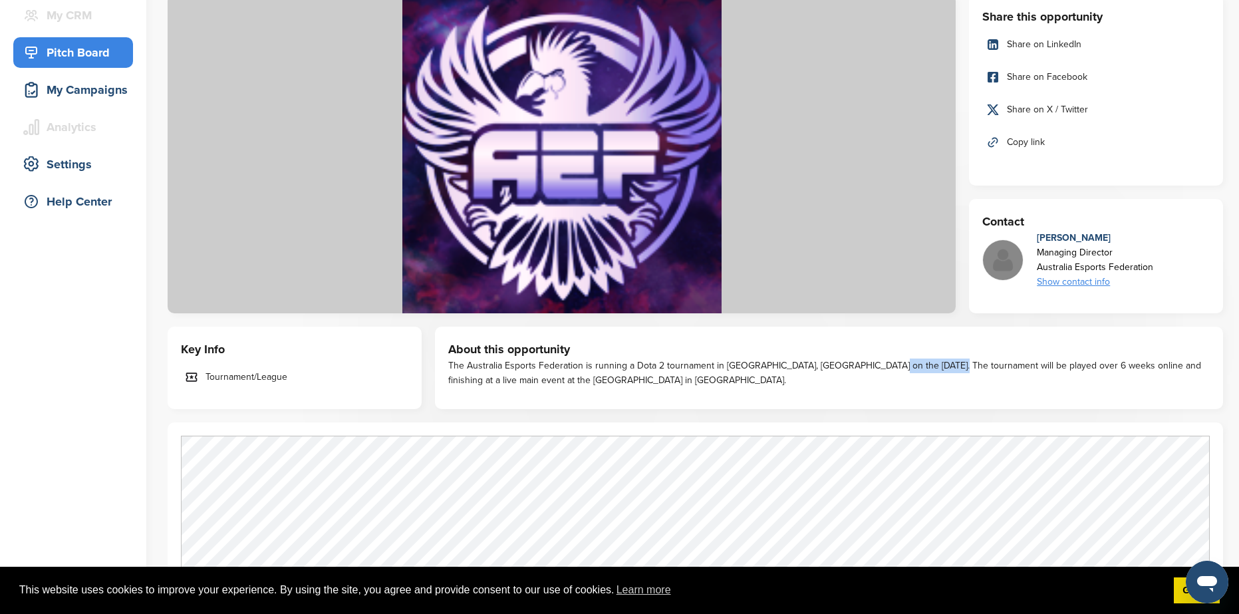
click at [928, 366] on div "The Australia Esports Federation is running a Dota 2 tournament in Sydney, Aust…" at bounding box center [828, 372] width 761 height 29
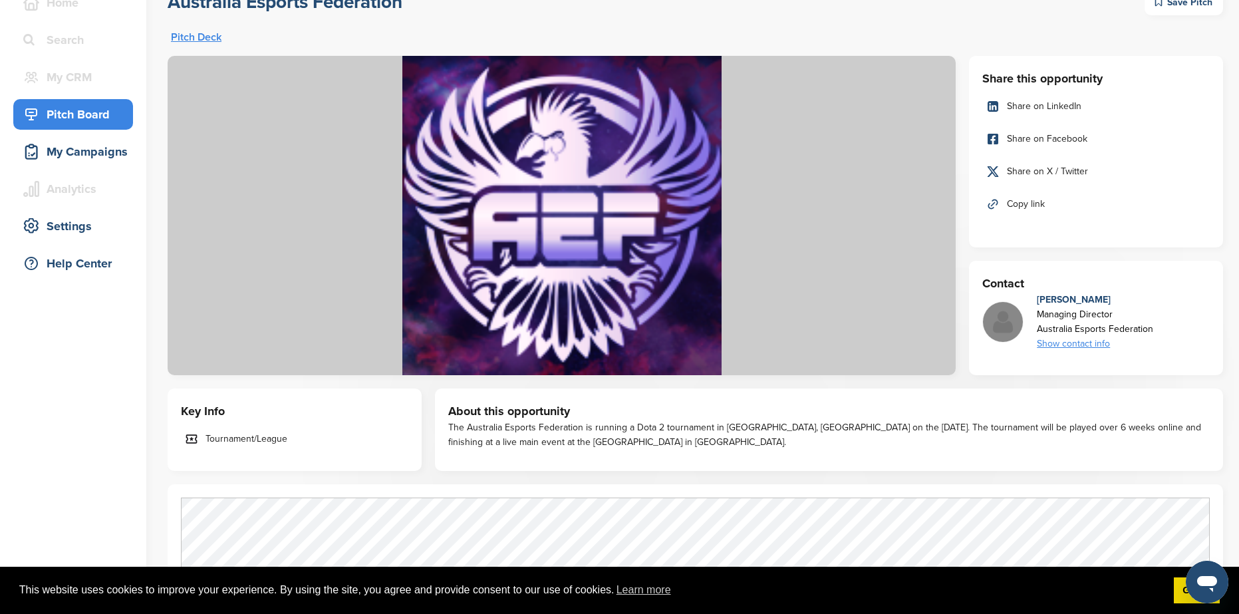
scroll to position [0, 0]
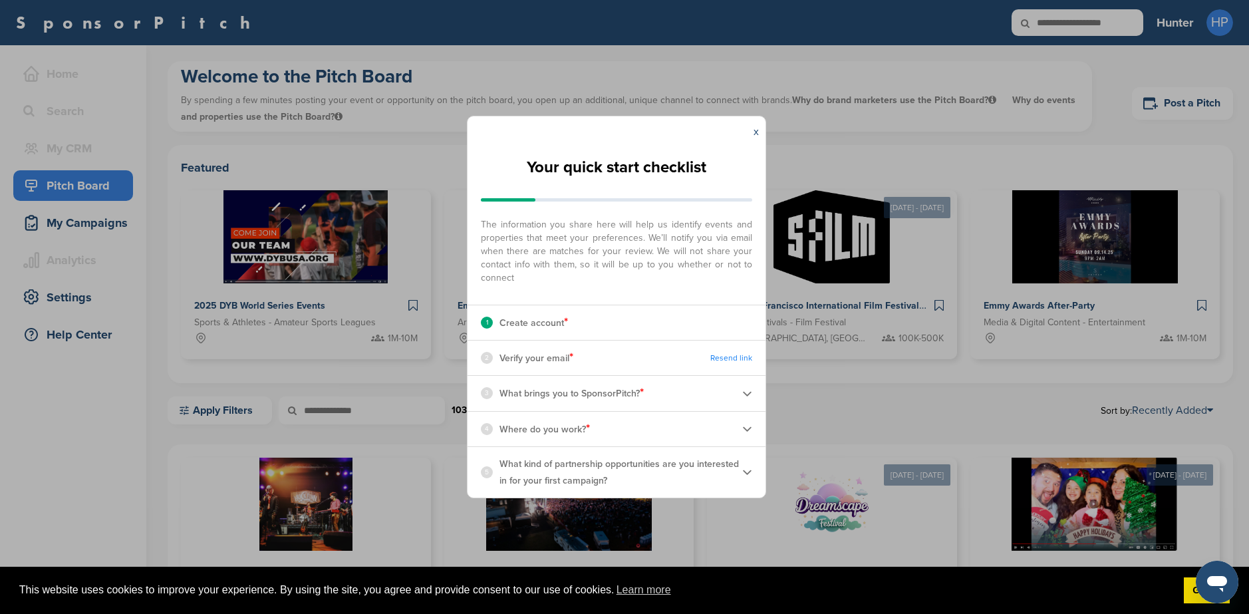
click at [759, 133] on div "x" at bounding box center [756, 131] width 19 height 31
click at [757, 133] on link "x" at bounding box center [755, 131] width 5 height 13
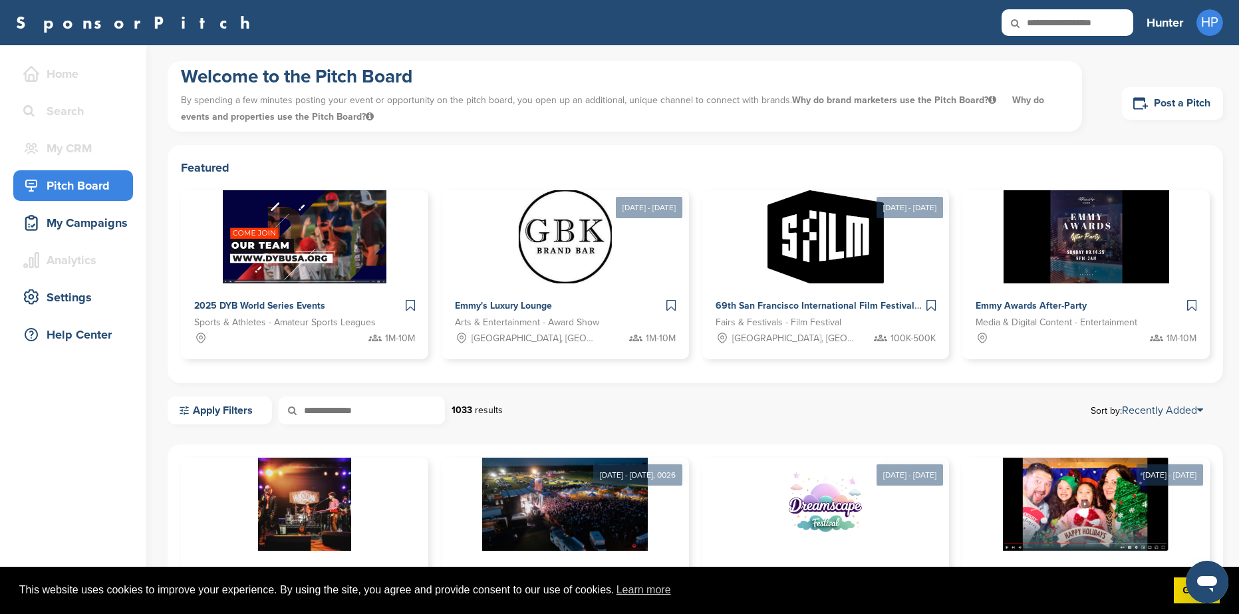
click at [83, 364] on div "Home Search My CRM You are currently on SponsorPitch for Brands - Free. To acce…" at bounding box center [73, 207] width 146 height 325
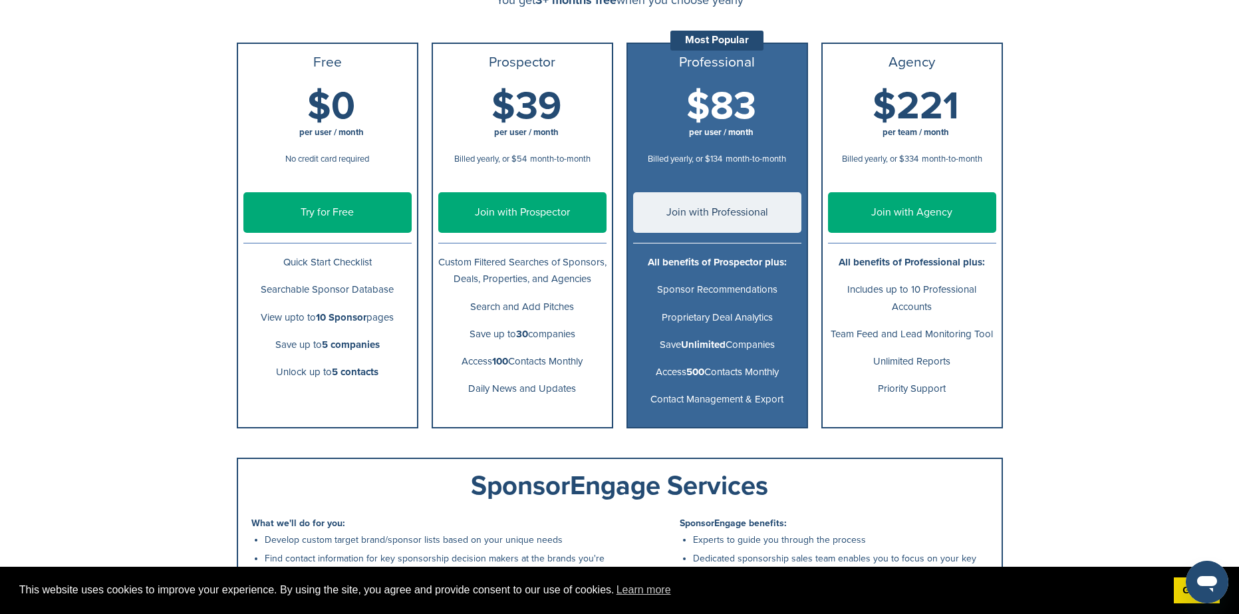
scroll to position [199, 0]
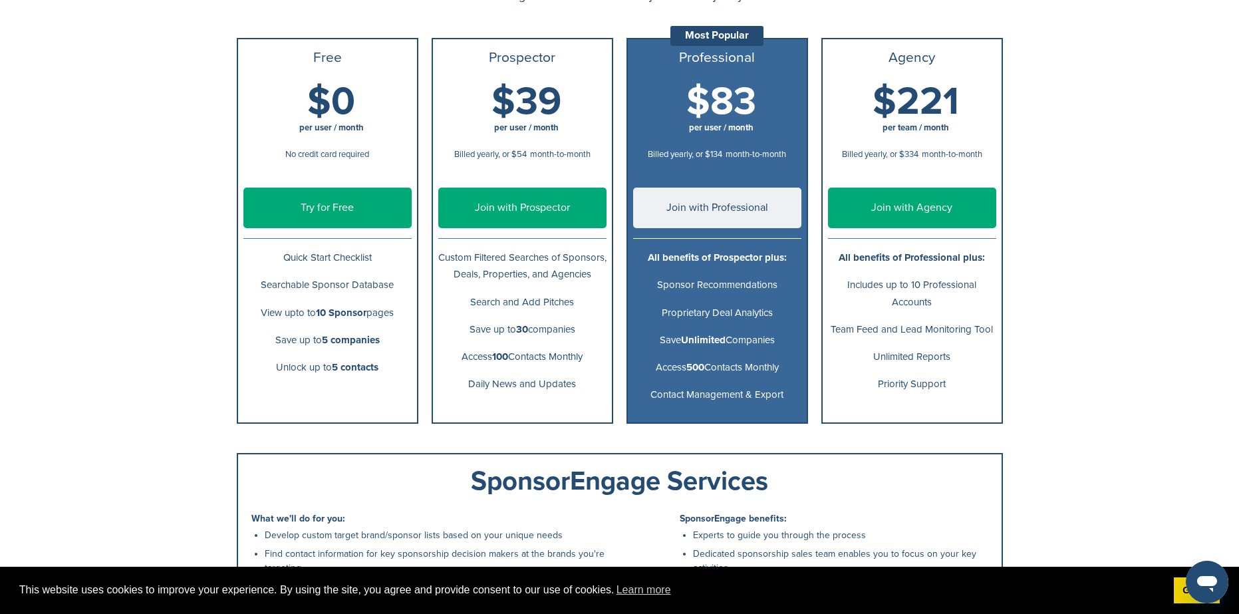
drag, startPoint x: 261, startPoint y: 309, endPoint x: 398, endPoint y: 309, distance: 137.0
click at [398, 309] on p "View upto to 10 Sponsor pages" at bounding box center [327, 313] width 168 height 17
drag, startPoint x: 271, startPoint y: 342, endPoint x: 388, endPoint y: 348, distance: 116.5
click at [388, 348] on p "Save up to 5 companies" at bounding box center [327, 340] width 168 height 17
drag, startPoint x: 281, startPoint y: 367, endPoint x: 382, endPoint y: 368, distance: 101.7
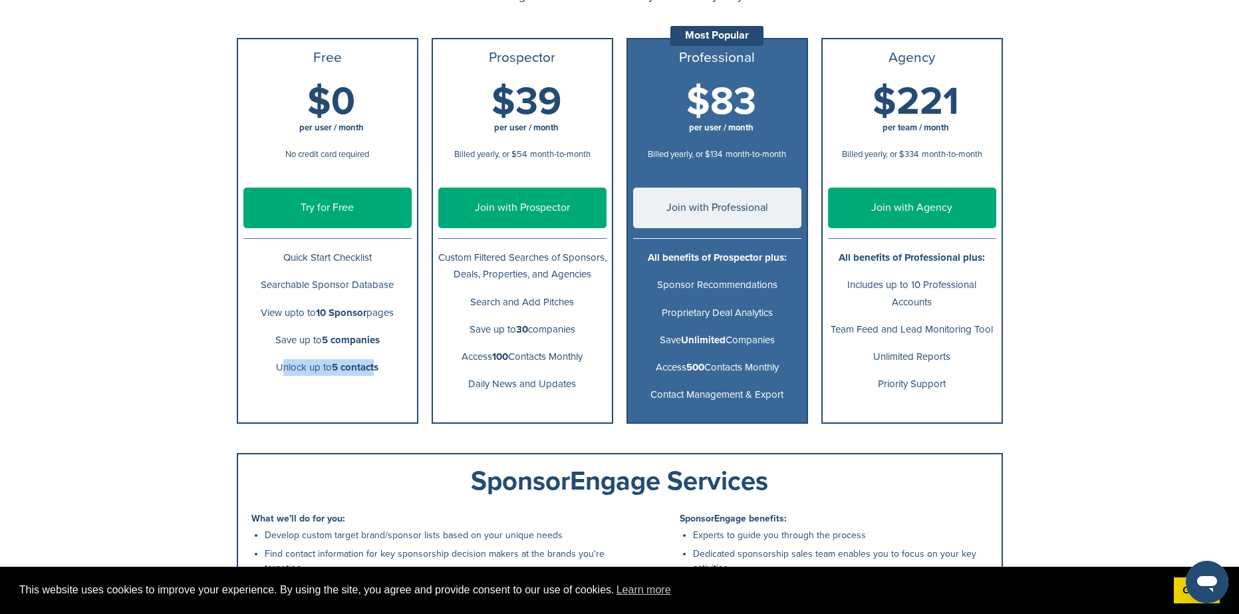
click at [378, 368] on p "Unlock up to 5 contacts" at bounding box center [327, 367] width 168 height 17
click at [371, 376] on li "Unlock up to 5 contacts" at bounding box center [327, 367] width 179 height 27
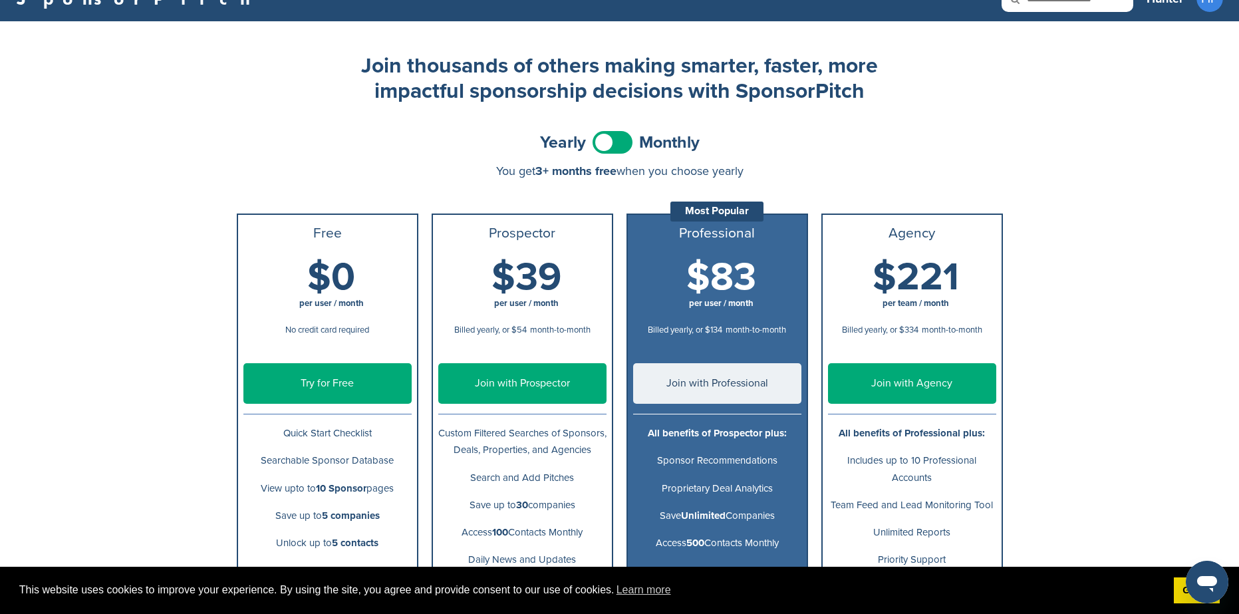
scroll to position [0, 0]
